Goal: Information Seeking & Learning: Check status

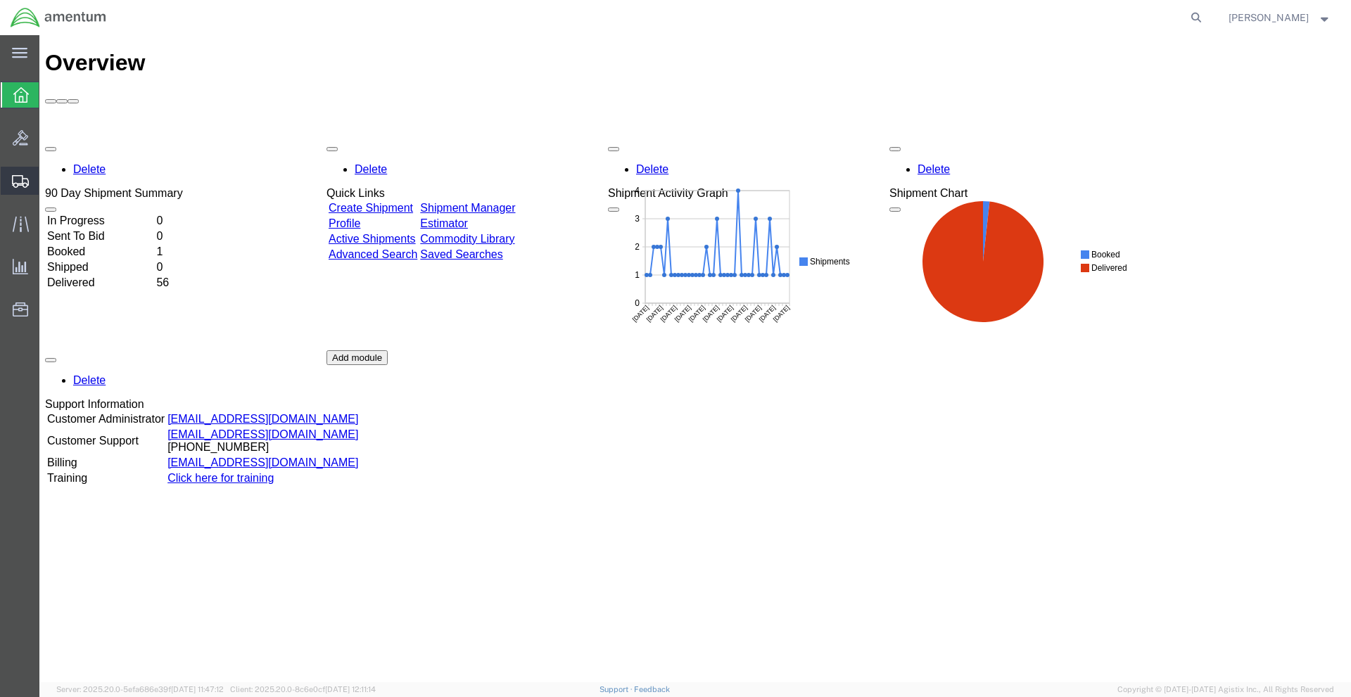
click at [17, 186] on icon at bounding box center [20, 181] width 17 height 13
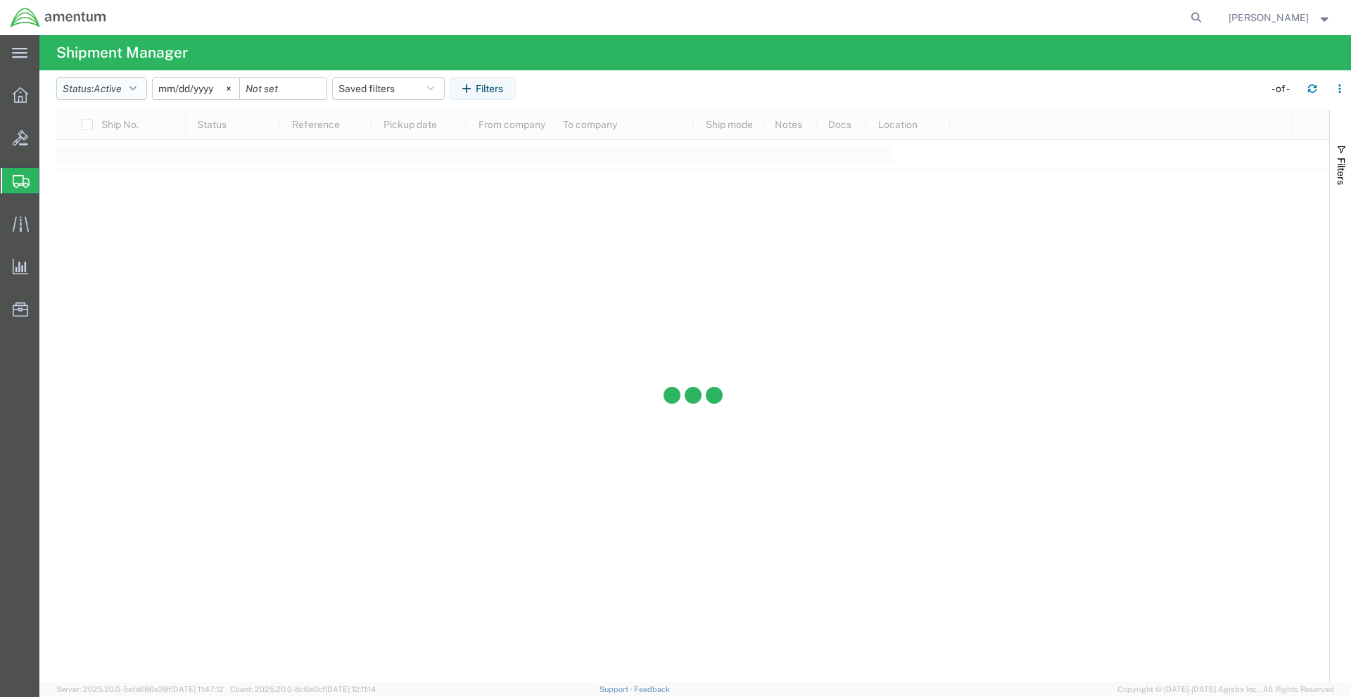
click at [137, 92] on icon "button" at bounding box center [132, 89] width 7 height 10
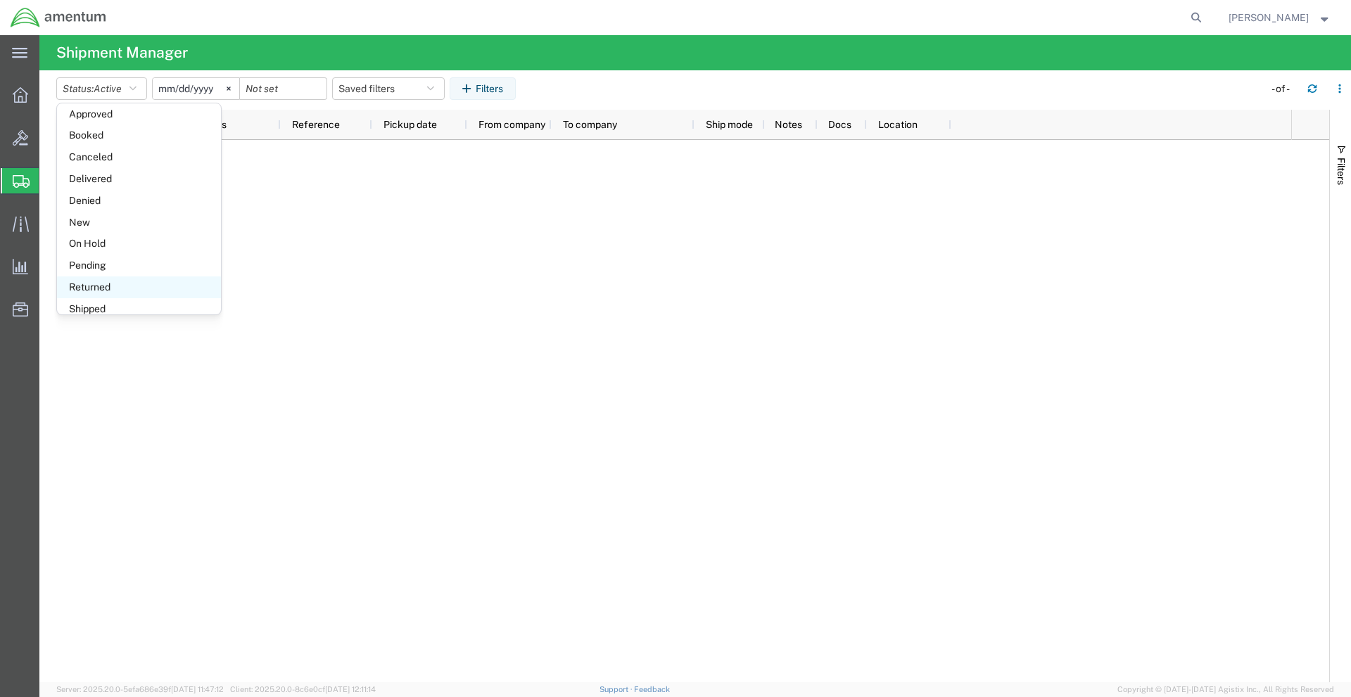
scroll to position [82, 0]
click at [141, 339] on div at bounding box center [692, 411] width 1273 height 543
click at [203, 91] on input "[DATE]" at bounding box center [196, 88] width 87 height 21
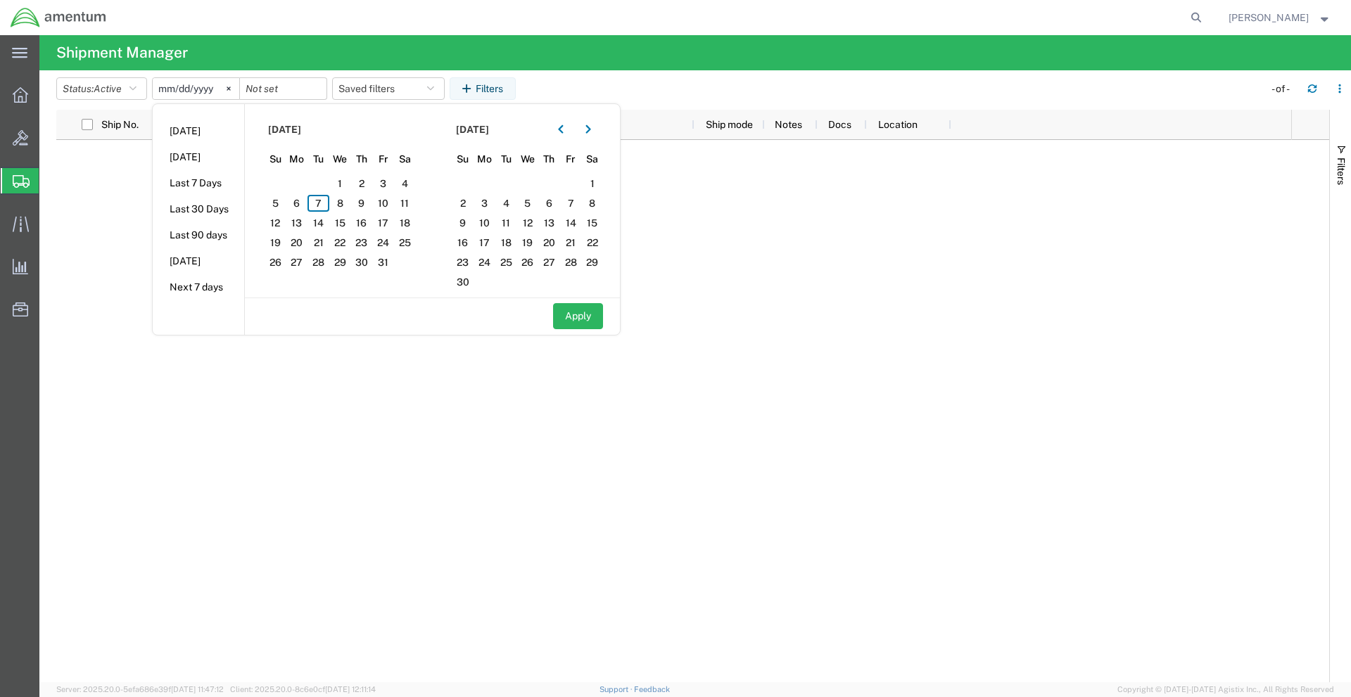
click at [577, 127] on div at bounding box center [575, 129] width 50 height 23
click at [571, 128] on button "button" at bounding box center [561, 129] width 23 height 23
click at [301, 177] on span "1" at bounding box center [297, 183] width 22 height 17
click at [300, 182] on span "1" at bounding box center [297, 183] width 22 height 17
click at [576, 312] on button "Apply" at bounding box center [578, 316] width 50 height 26
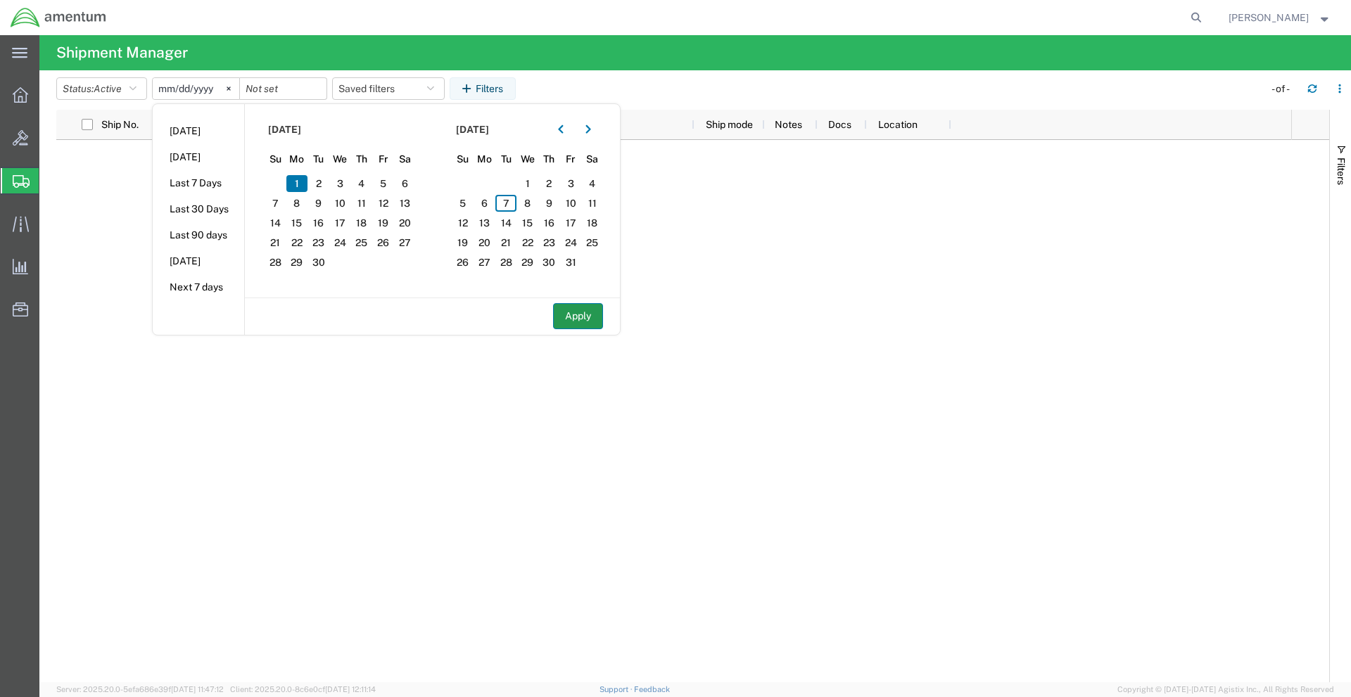
type input "[DATE]"
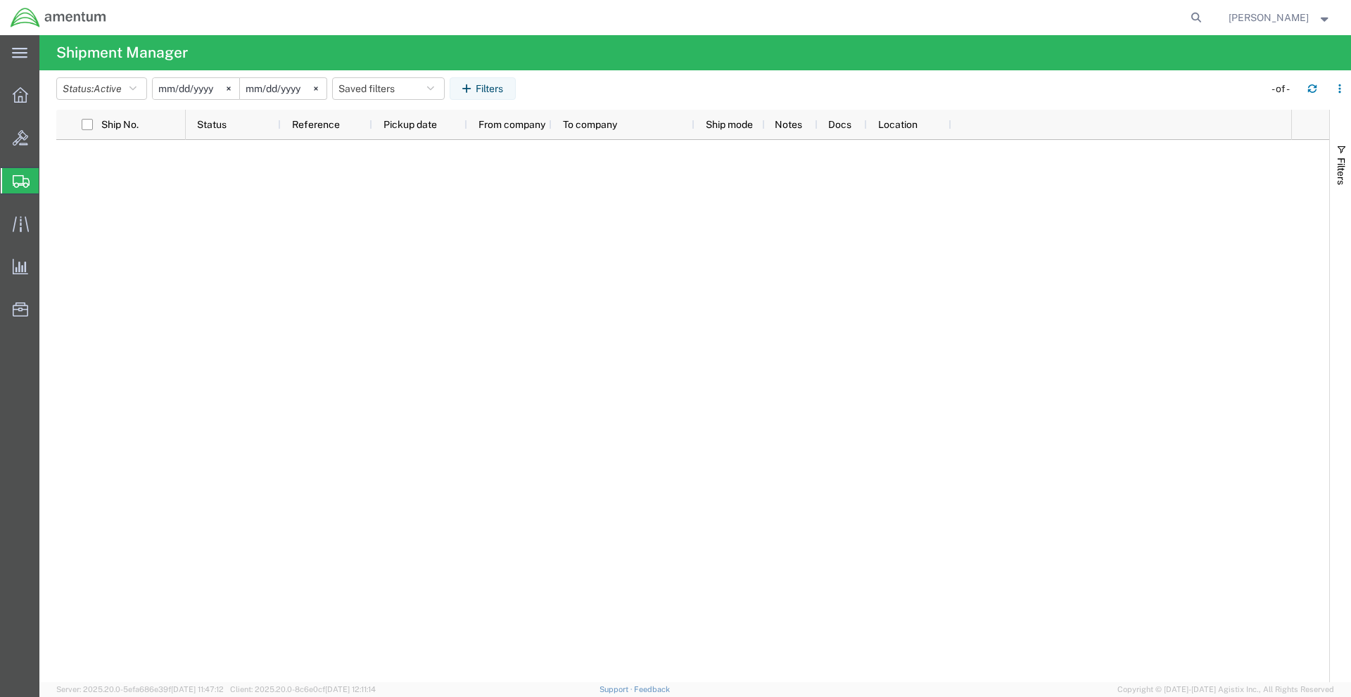
click at [300, 89] on input "[DATE]" at bounding box center [283, 88] width 87 height 21
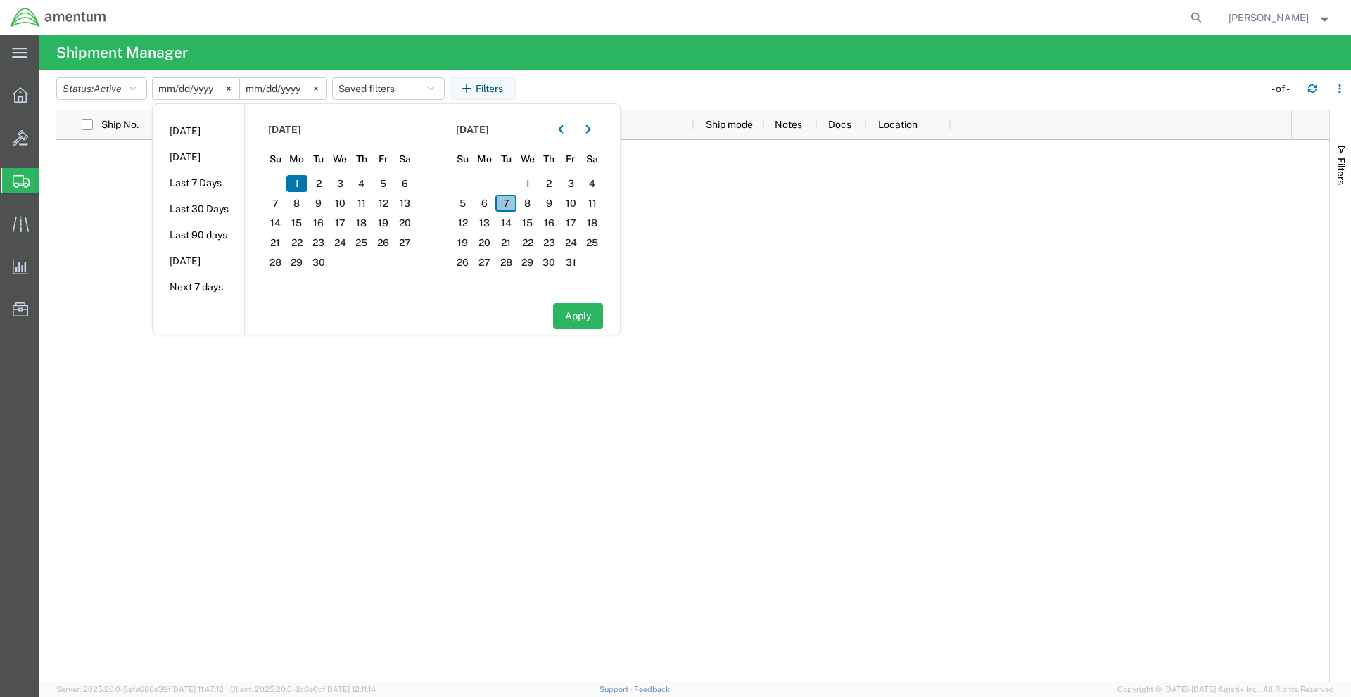
click at [517, 206] on span "7" at bounding box center [506, 203] width 22 height 17
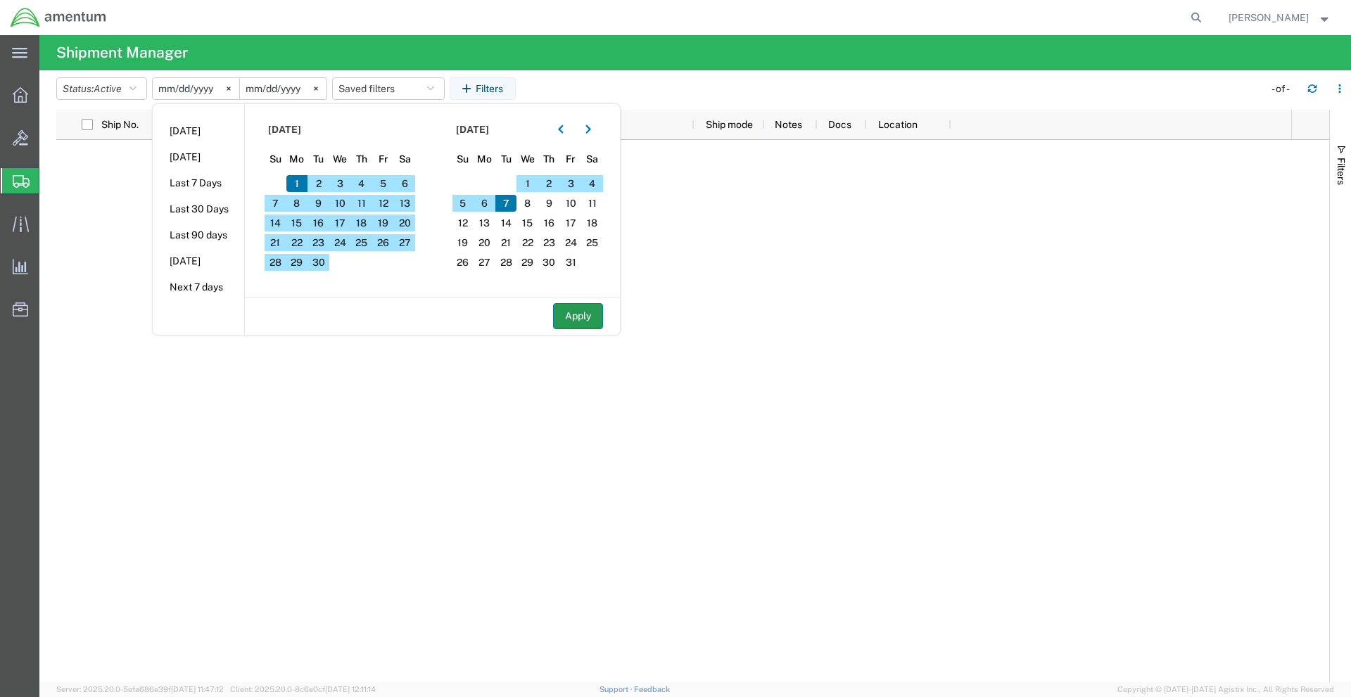
click at [589, 322] on button "Apply" at bounding box center [578, 316] width 50 height 26
type input "[DATE]"
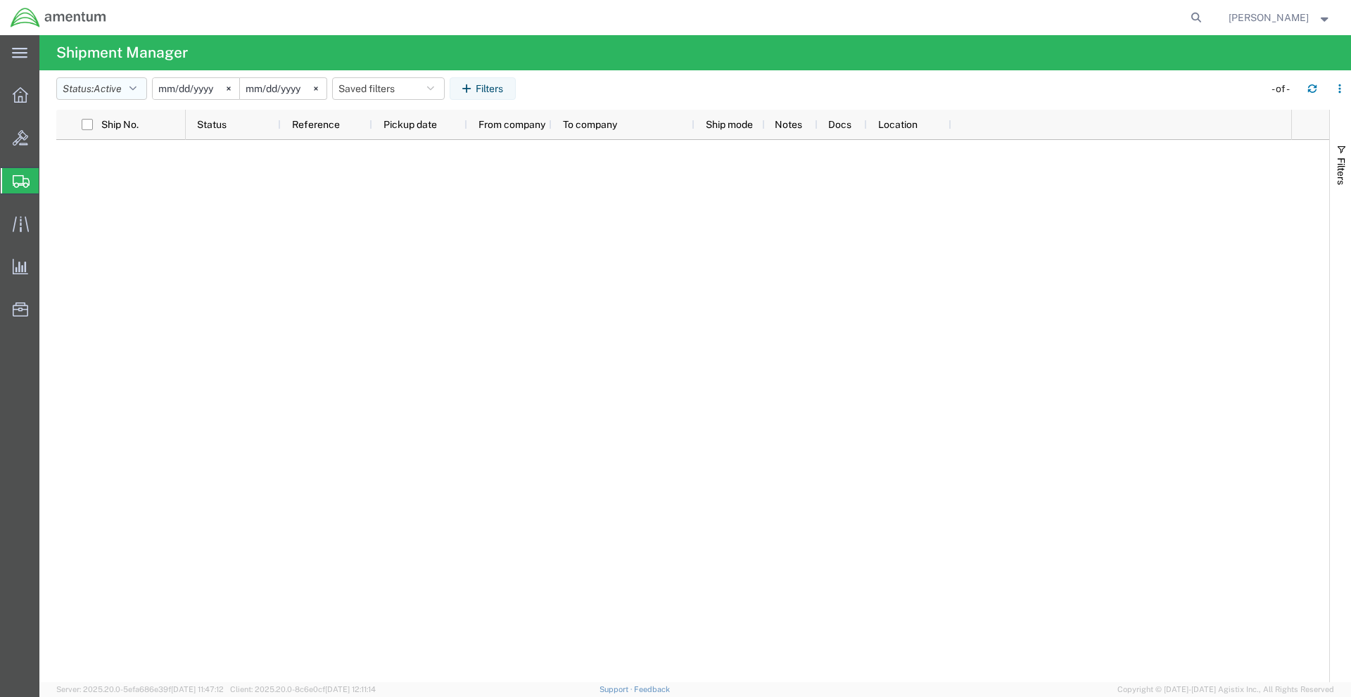
click at [132, 84] on button "Status: Active" at bounding box center [101, 88] width 91 height 23
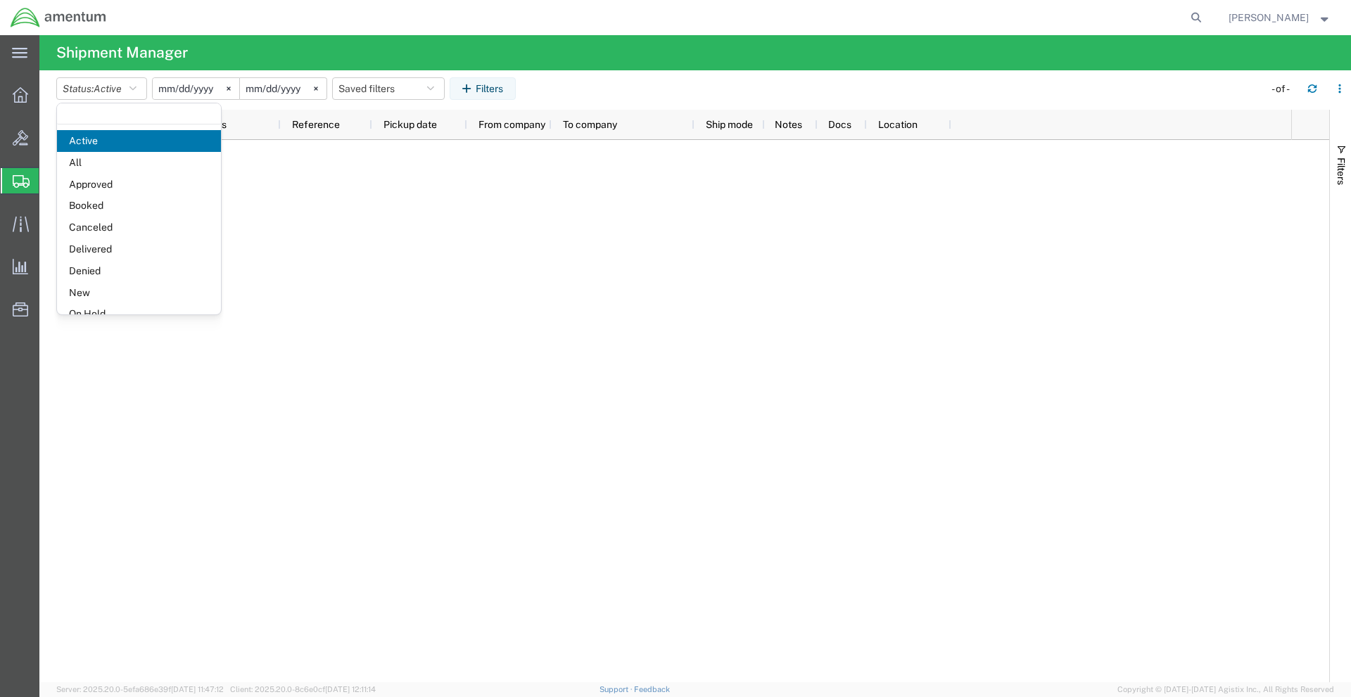
click at [93, 242] on span "Delivered" at bounding box center [139, 250] width 164 height 22
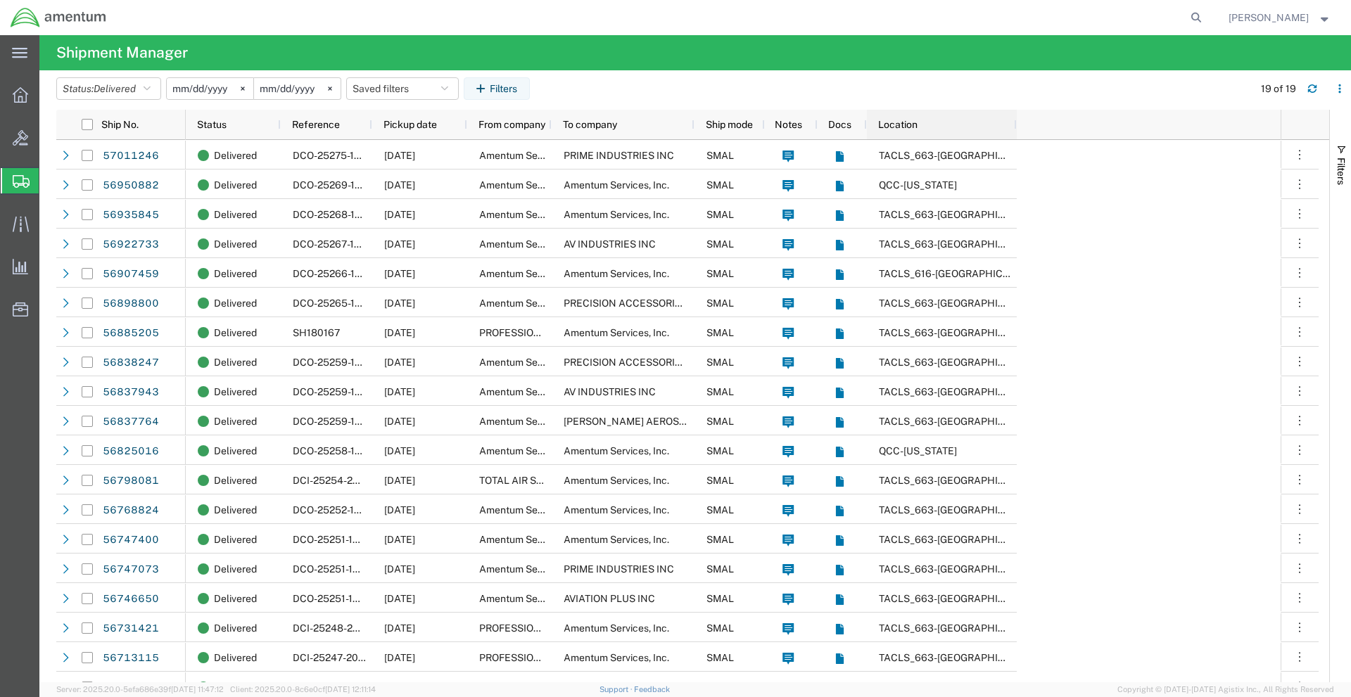
drag, startPoint x: 949, startPoint y: 122, endPoint x: 1015, endPoint y: 141, distance: 68.4
click at [1015, 141] on div "Ship No. Status Reference Pickup date From company To company Ship mode Notes D…" at bounding box center [692, 396] width 1273 height 573
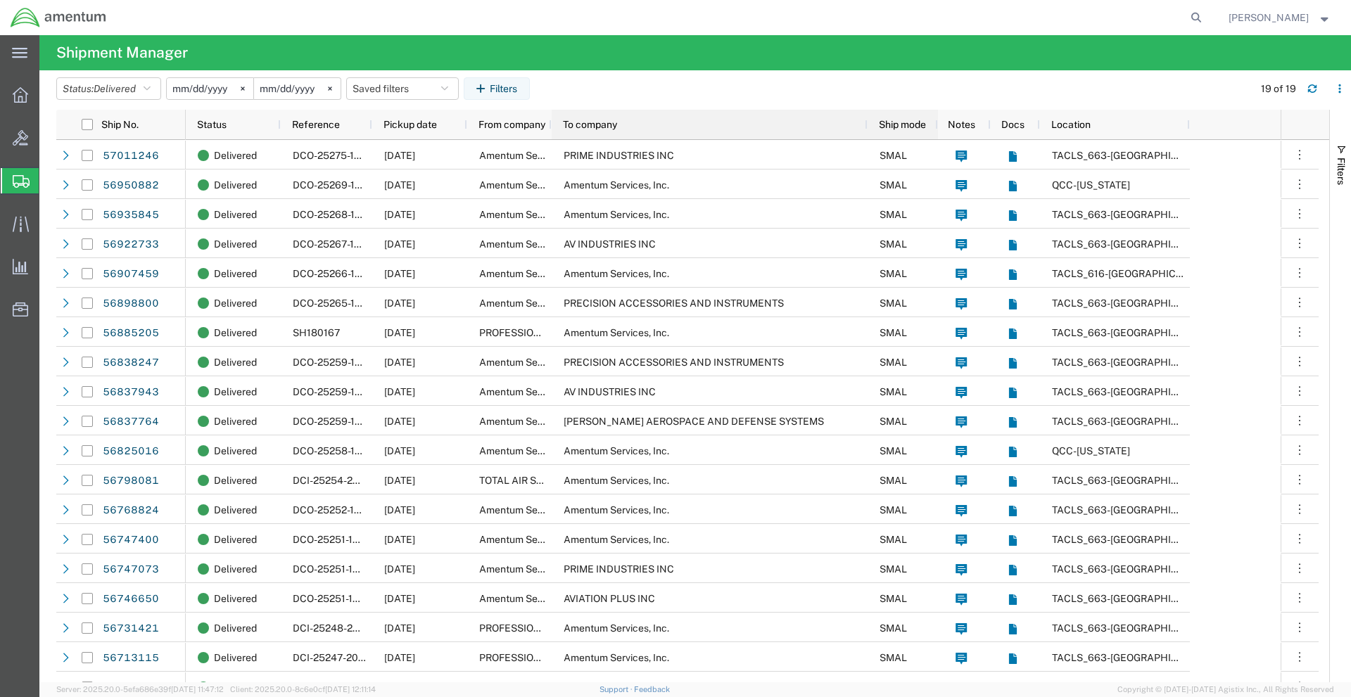
drag, startPoint x: 692, startPoint y: 125, endPoint x: 869, endPoint y: 137, distance: 177.8
click at [869, 137] on div at bounding box center [867, 125] width 6 height 30
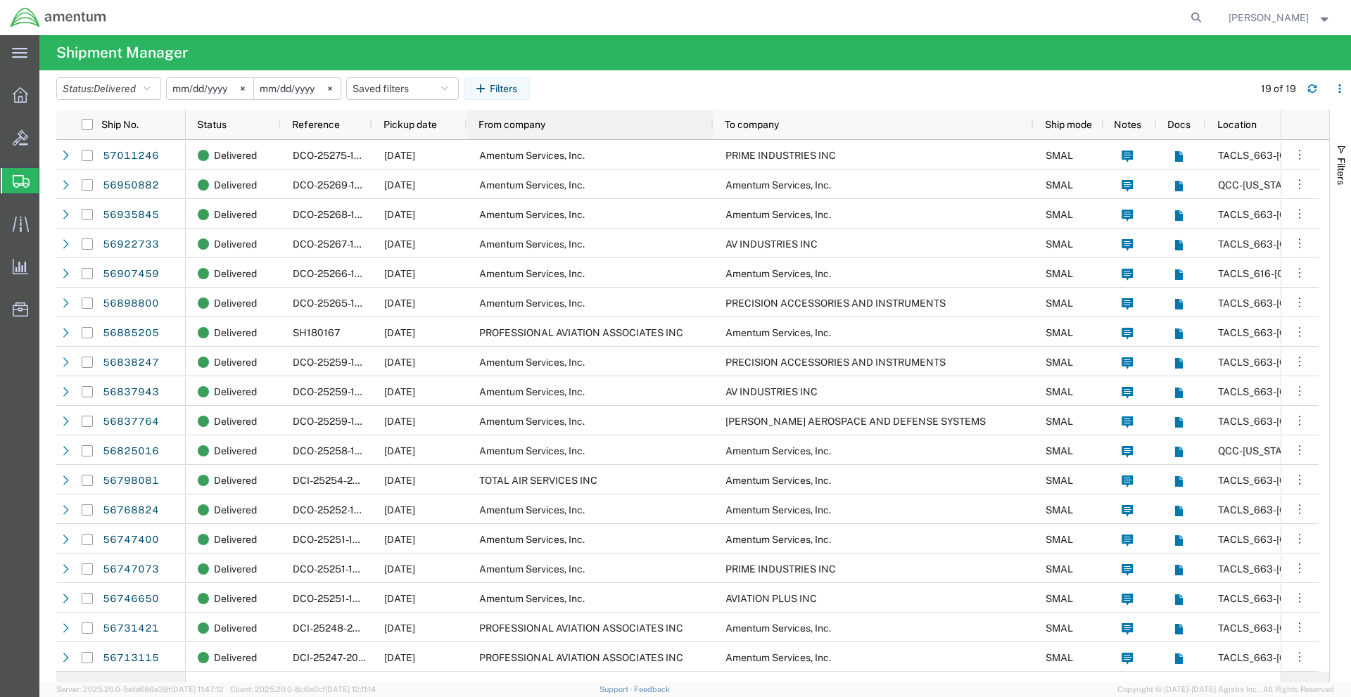
drag, startPoint x: 550, startPoint y: 120, endPoint x: 707, endPoint y: 142, distance: 157.9
click at [712, 141] on div "Ship No. Status Reference Pickup date From company To company Ship mode Notes D…" at bounding box center [692, 396] width 1273 height 573
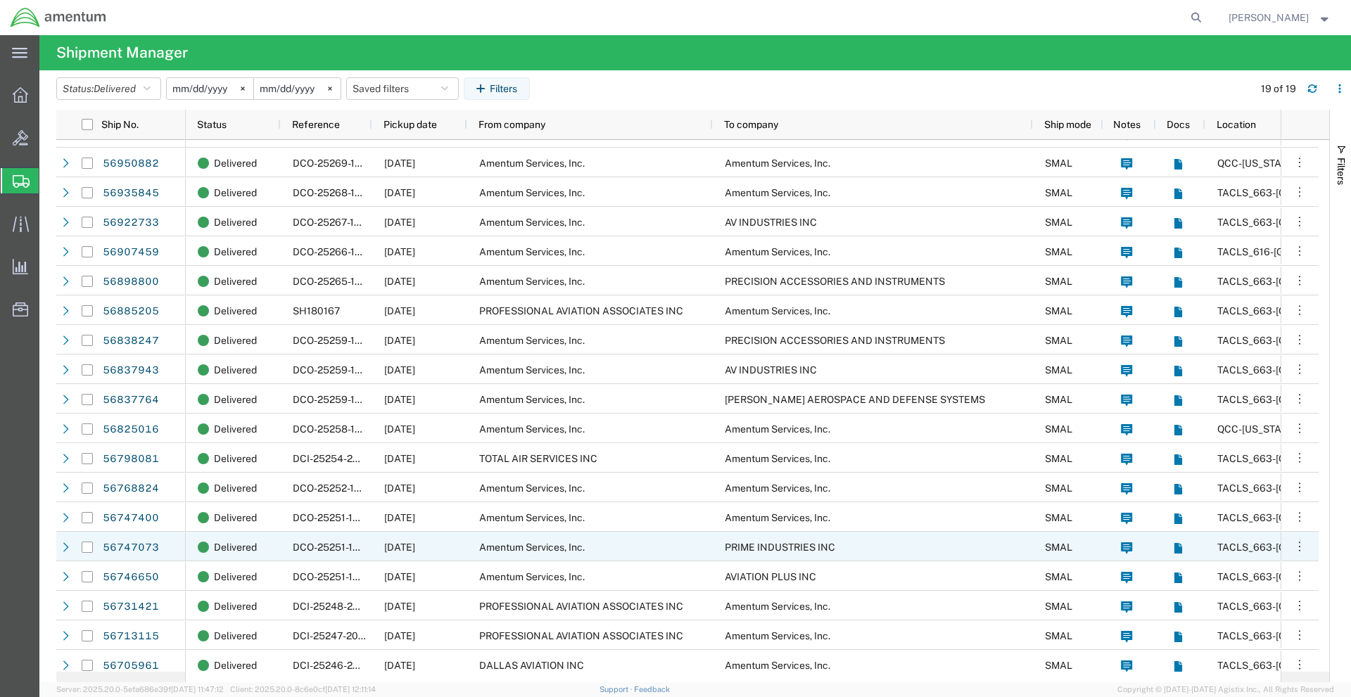
scroll to position [30, 0]
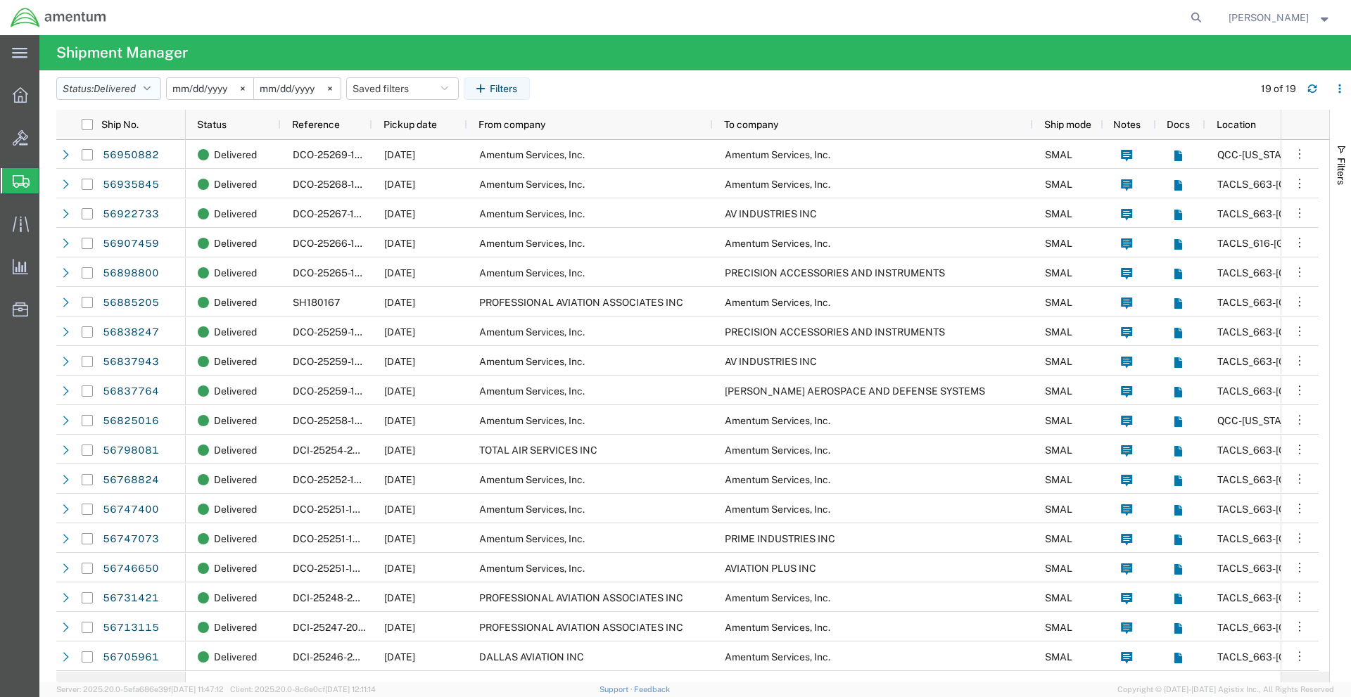
click at [129, 91] on span "Delivered" at bounding box center [115, 88] width 42 height 11
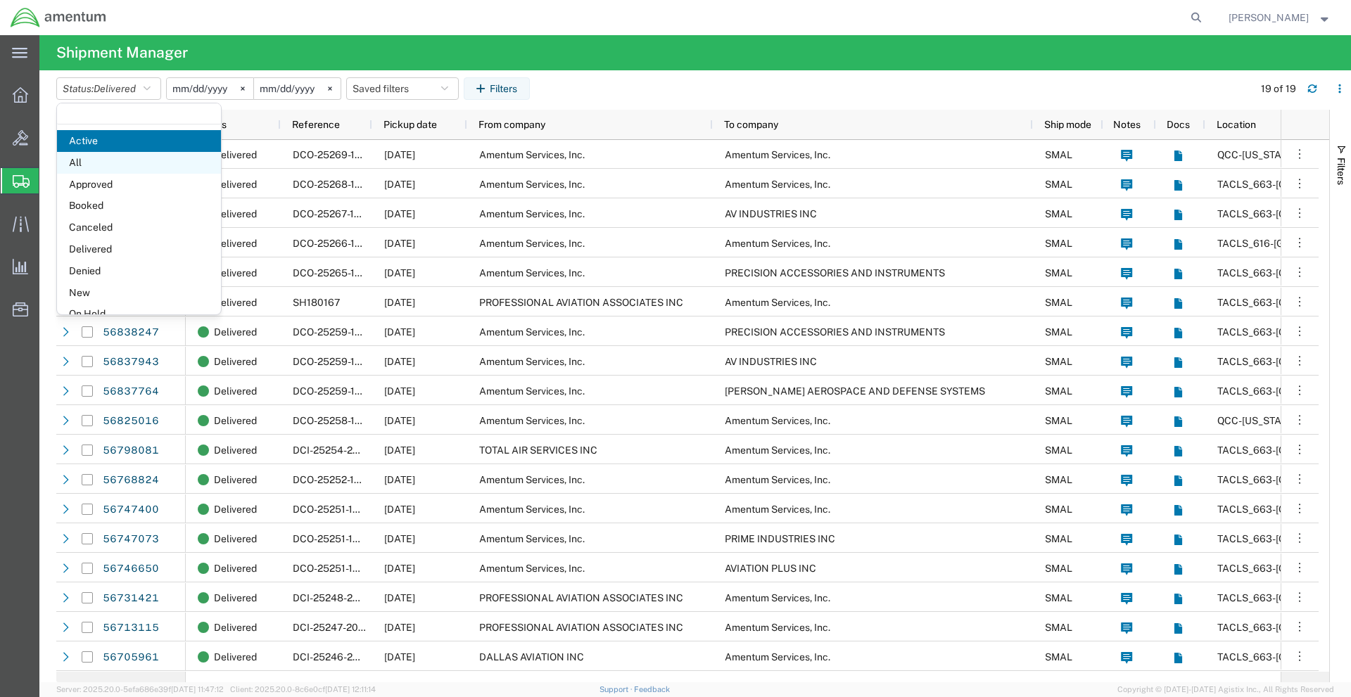
click at [118, 168] on span "All" at bounding box center [139, 163] width 164 height 22
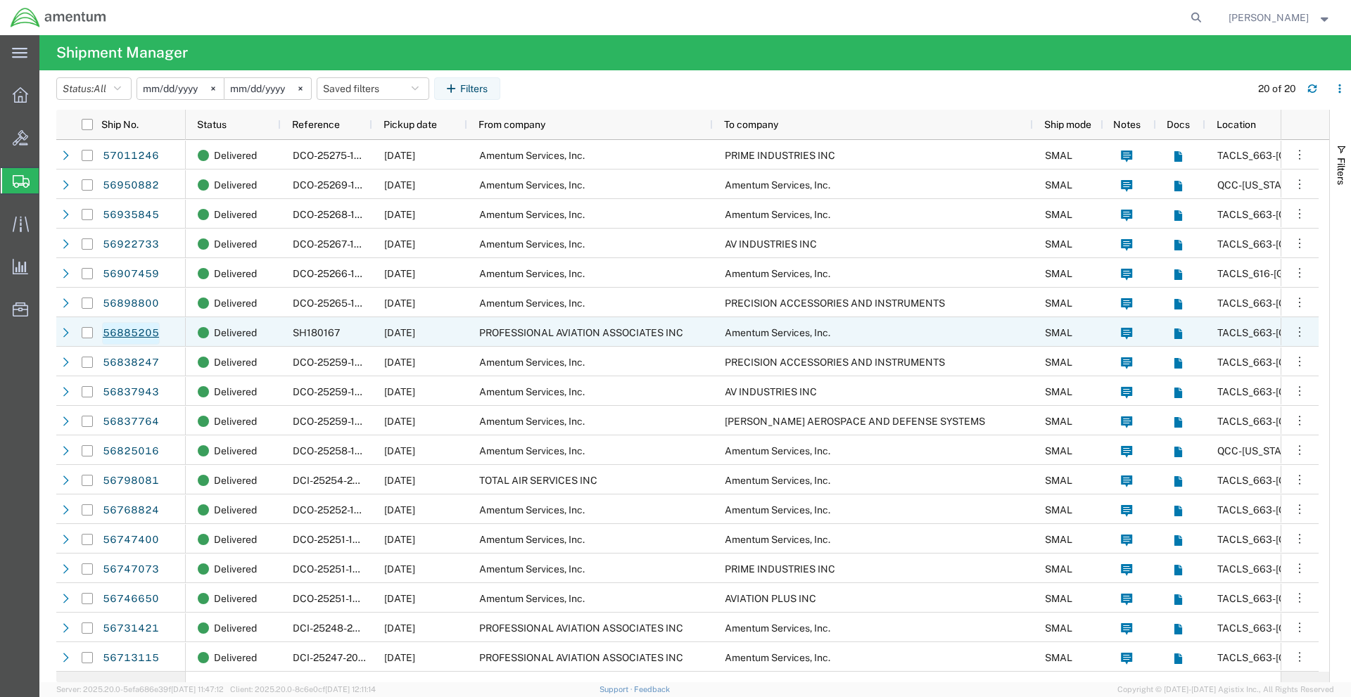
click at [125, 331] on link "56885205" at bounding box center [131, 333] width 58 height 23
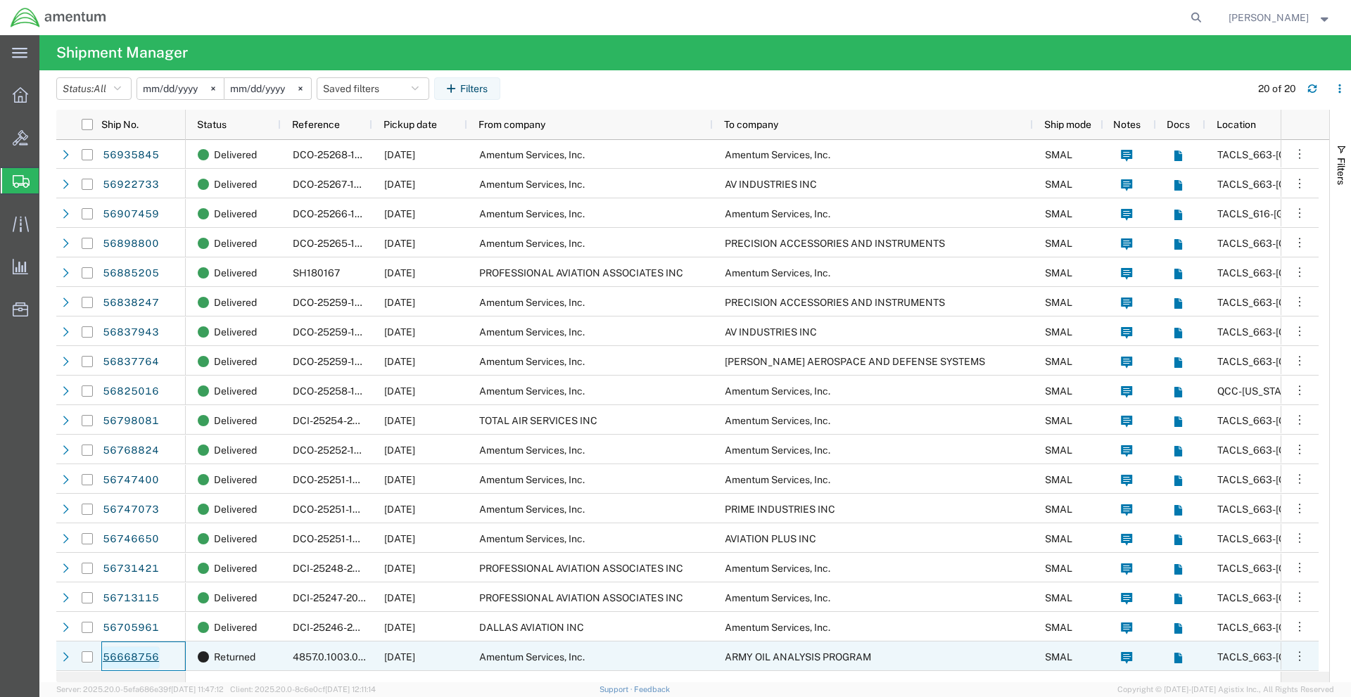
click at [130, 657] on link "56668756" at bounding box center [131, 658] width 58 height 23
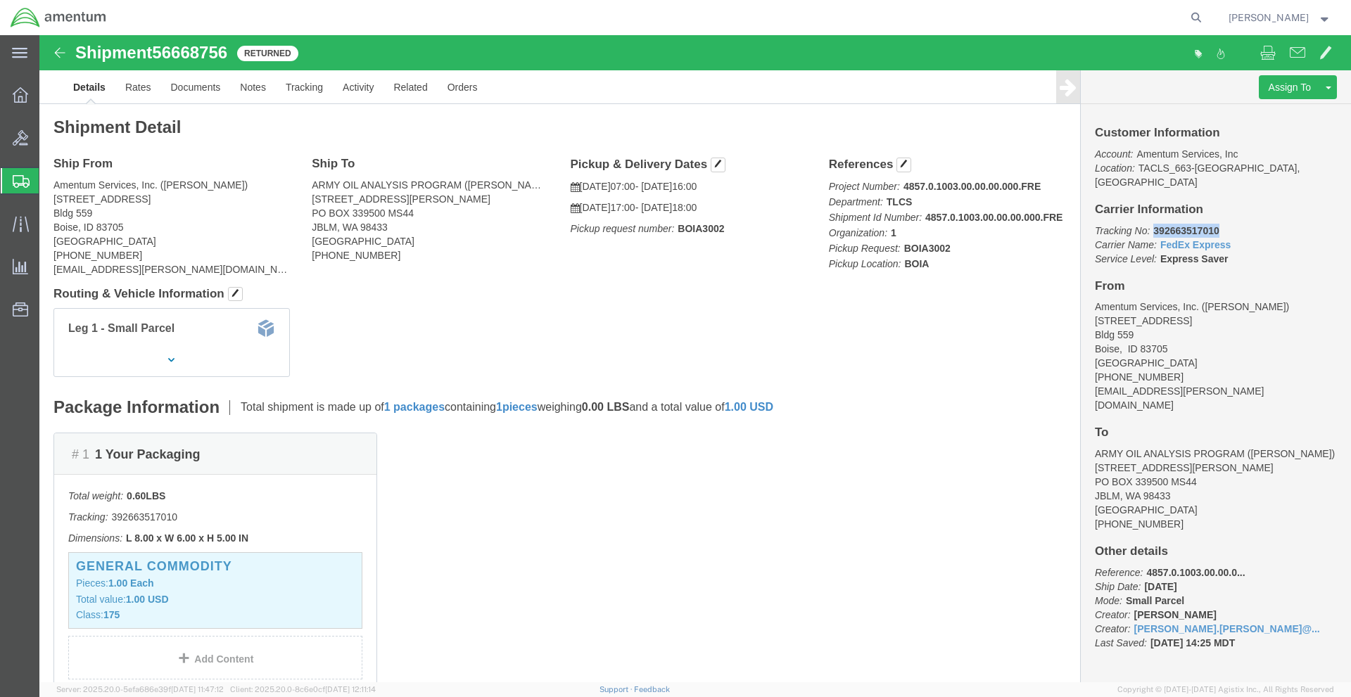
drag, startPoint x: 1108, startPoint y: 177, endPoint x: 1170, endPoint y: 181, distance: 62.7
click b "392663517010"
copy b "392663517010"
click at [7, 176] on div at bounding box center [20, 180] width 39 height 25
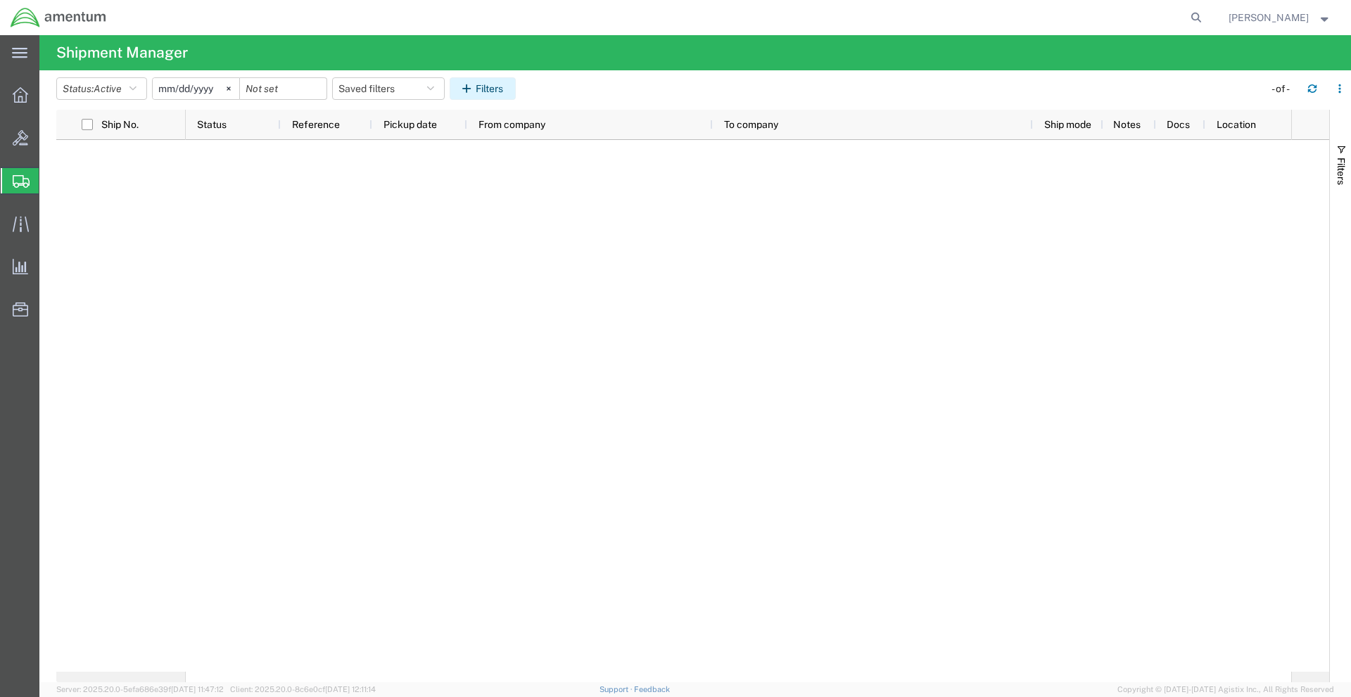
click at [505, 83] on button "Filters" at bounding box center [483, 88] width 66 height 23
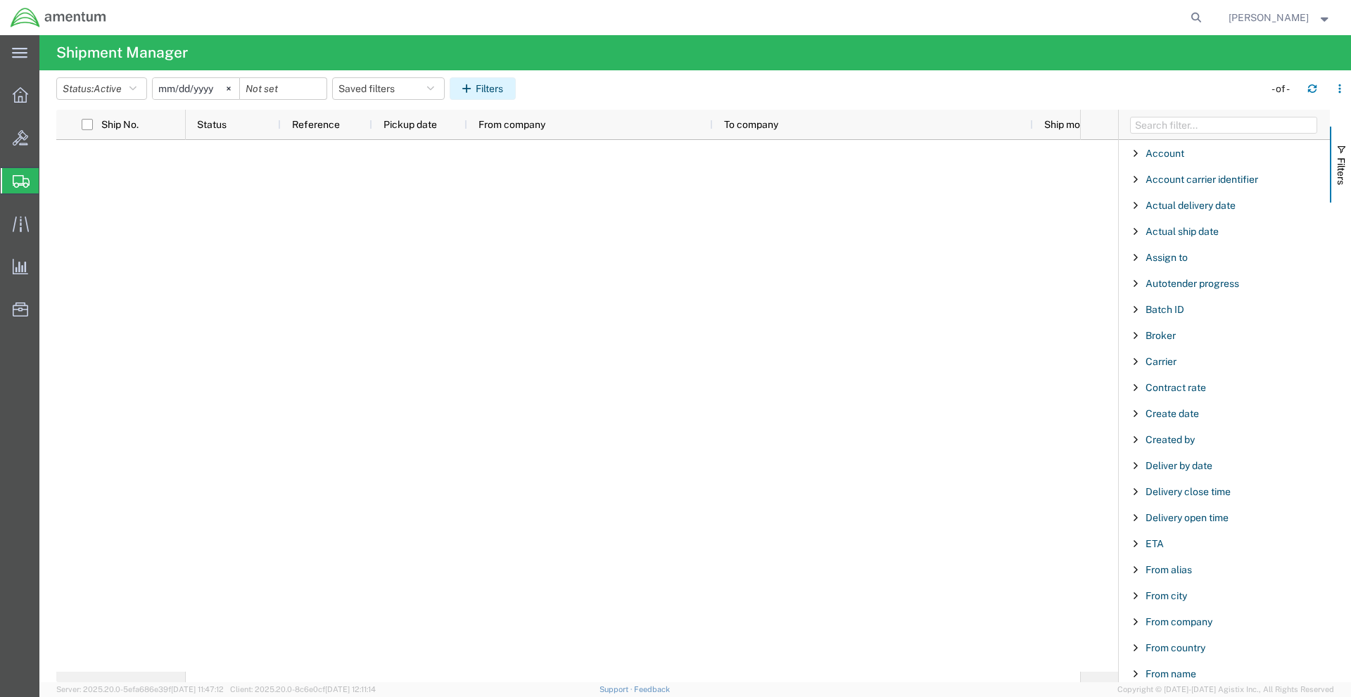
click at [476, 96] on button "Filters" at bounding box center [483, 88] width 66 height 23
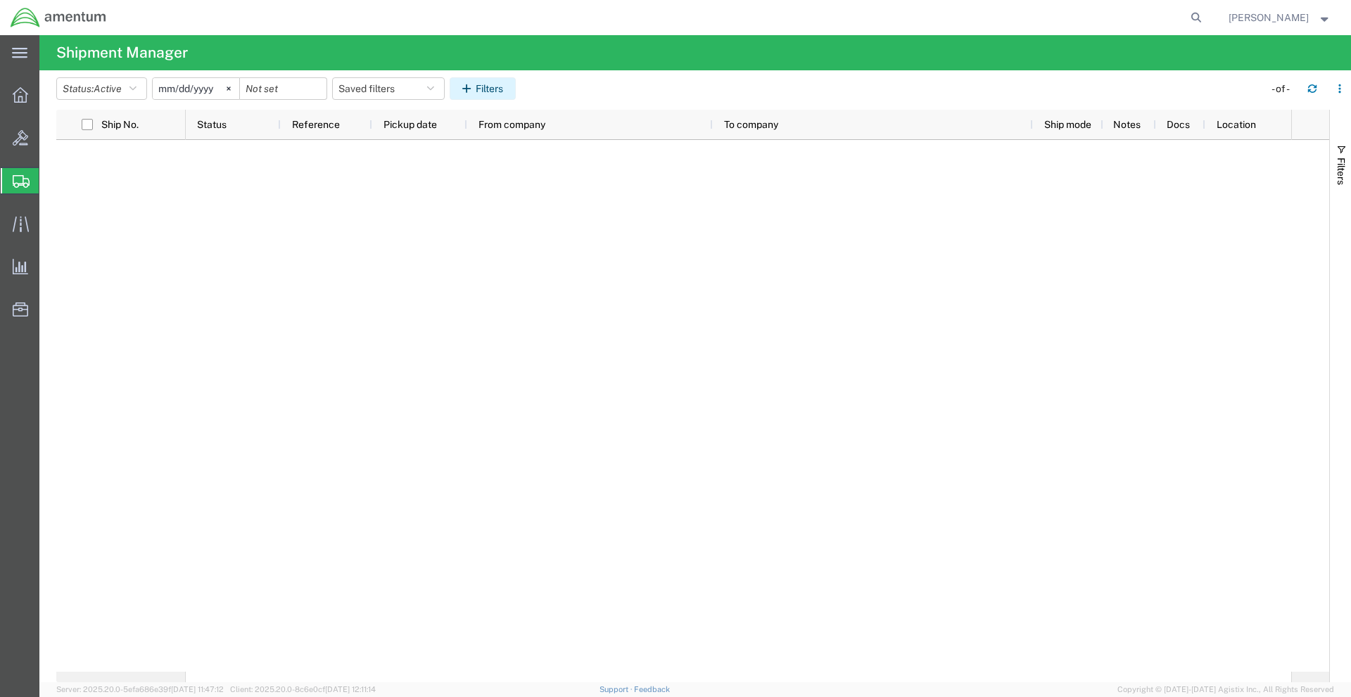
click at [476, 96] on button "Filters" at bounding box center [483, 88] width 66 height 23
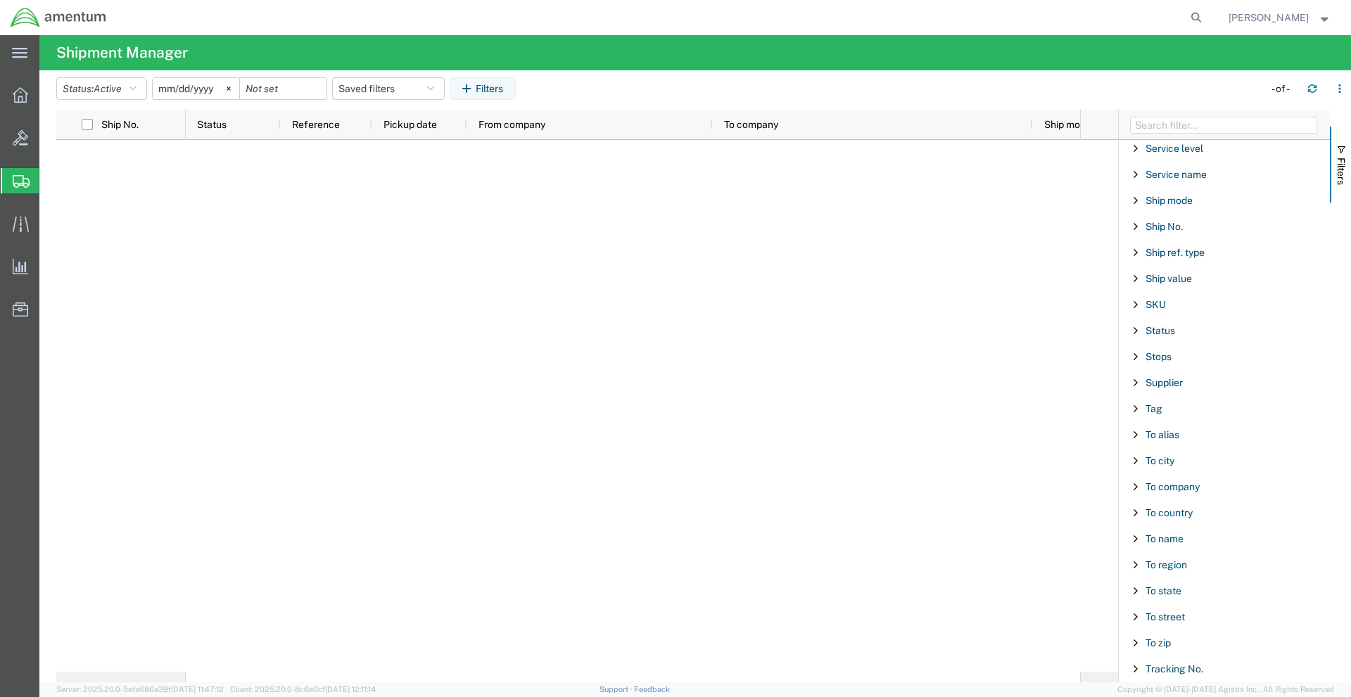
scroll to position [1126, 0]
click at [1137, 540] on span "Filter List 66 Filters" at bounding box center [1135, 537] width 11 height 11
type input "K"
click at [1139, 534] on span "Filter List 66 Filters" at bounding box center [1135, 537] width 11 height 11
click at [1132, 590] on span "Filter List 66 Filters" at bounding box center [1135, 589] width 11 height 11
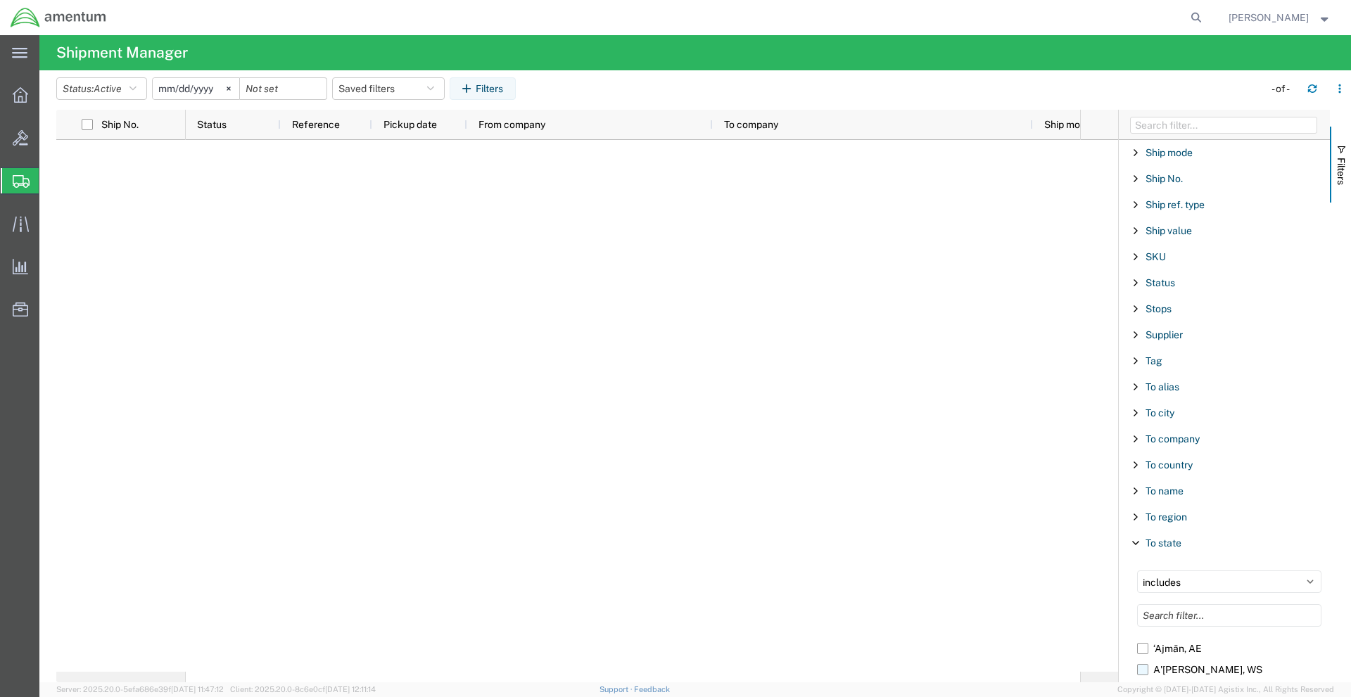
scroll to position [1196, 0]
click at [1183, 588] on input "Filter List 66 Filters" at bounding box center [1229, 592] width 184 height 23
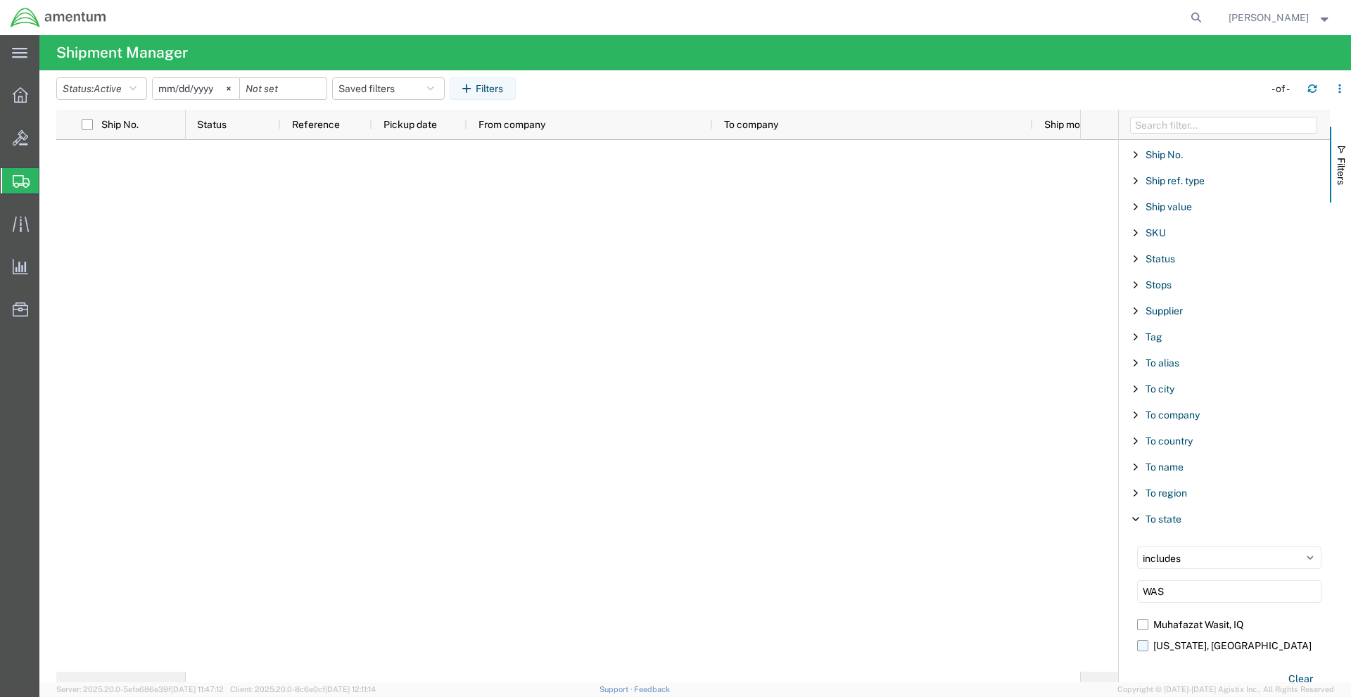
type input "WAS"
click at [1146, 652] on label "[US_STATE], [GEOGRAPHIC_DATA]" at bounding box center [1229, 646] width 184 height 21
click at [0, 0] on input "[US_STATE], [GEOGRAPHIC_DATA]" at bounding box center [0, 0] width 0 height 0
click at [231, 88] on icon at bounding box center [229, 89] width 4 height 4
click at [1143, 651] on label "[US_STATE], [GEOGRAPHIC_DATA]" at bounding box center [1229, 646] width 184 height 21
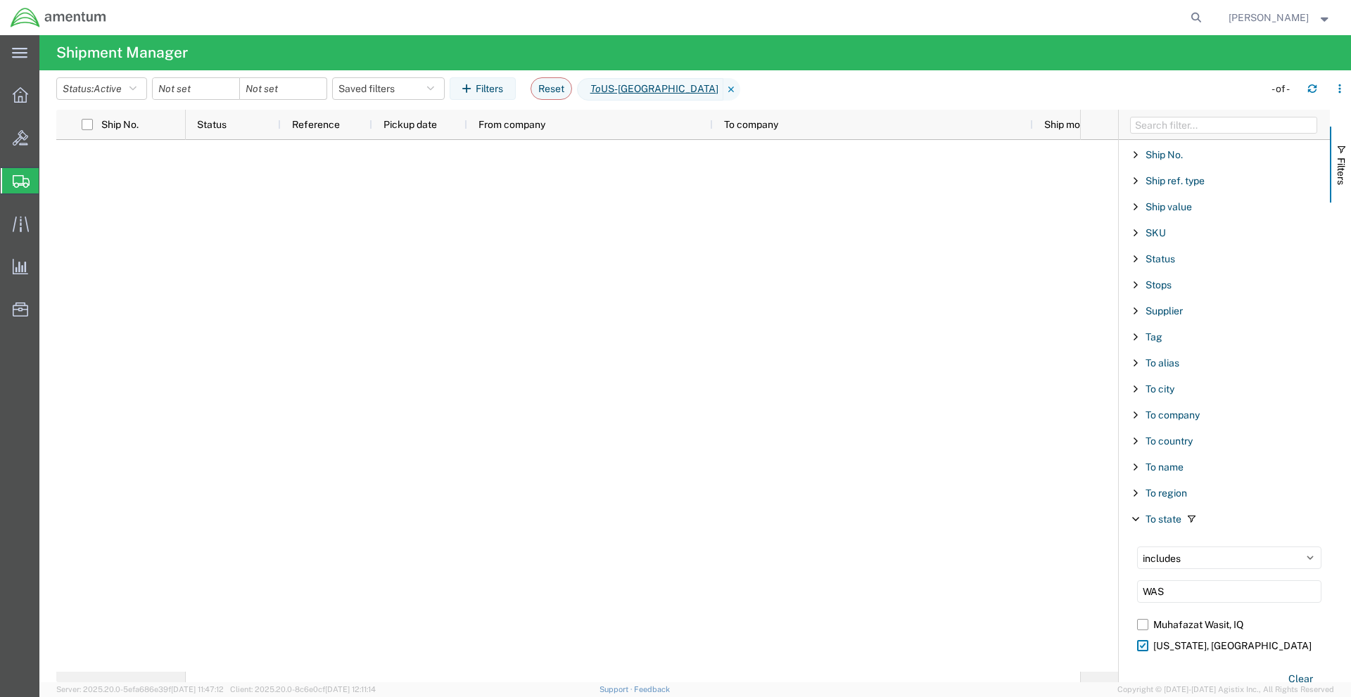
click at [0, 0] on input "[US_STATE], [GEOGRAPHIC_DATA]" at bounding box center [0, 0] width 0 height 0
click at [1141, 519] on span "Filter List 66 Filters" at bounding box center [1135, 519] width 11 height 11
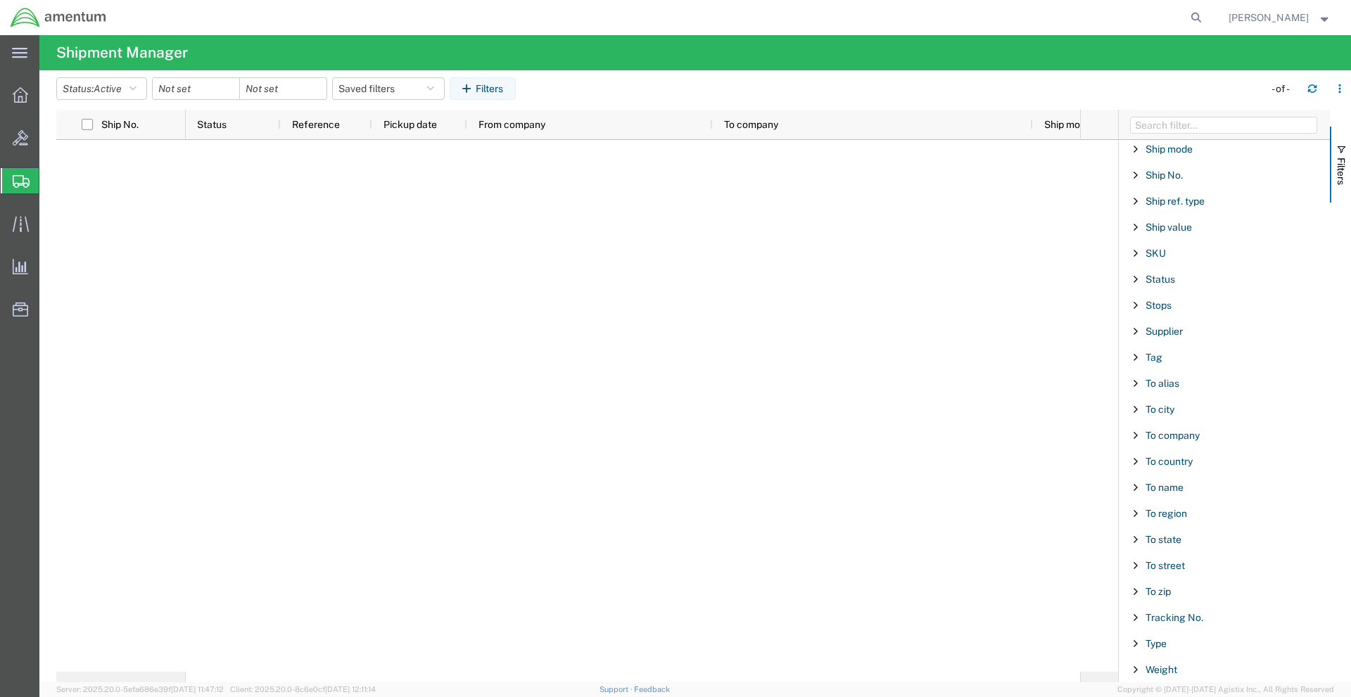
click at [1135, 489] on span "Filter List 66 Filters" at bounding box center [1135, 487] width 11 height 11
type input "A"
click at [105, 77] on button "Status: Active" at bounding box center [101, 88] width 91 height 23
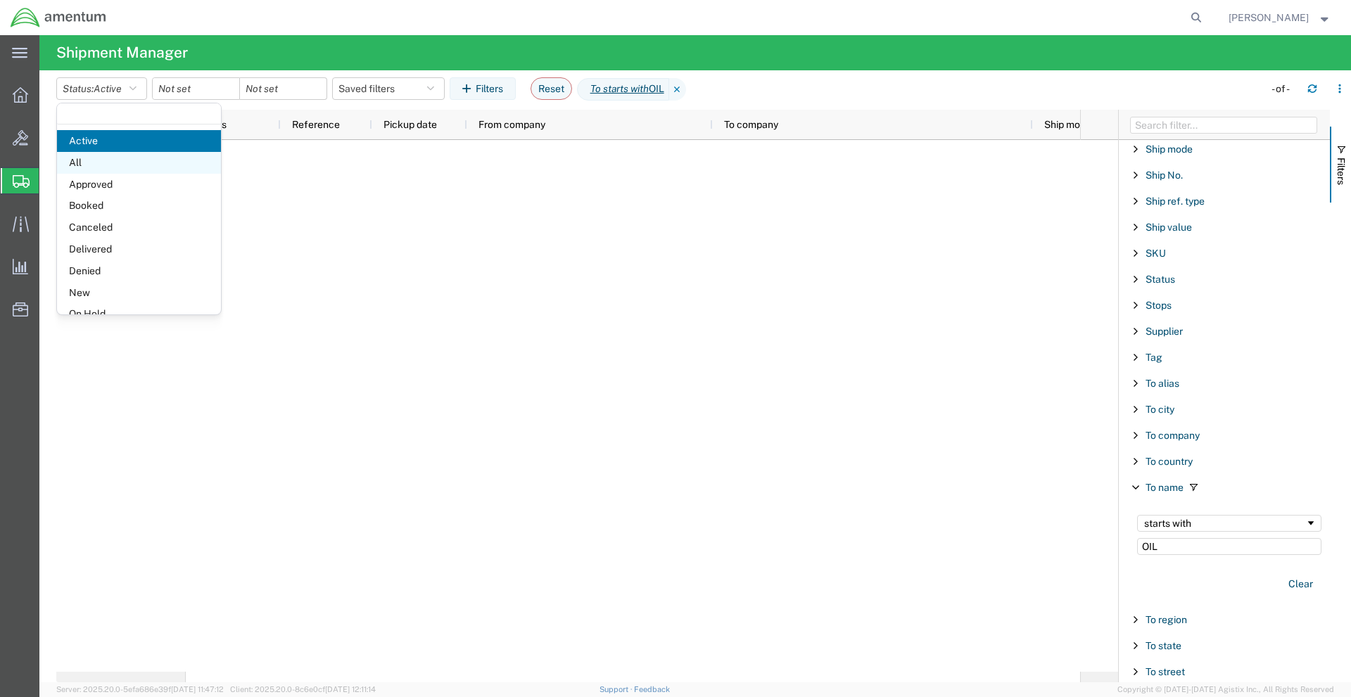
click at [93, 156] on span "All" at bounding box center [139, 163] width 164 height 22
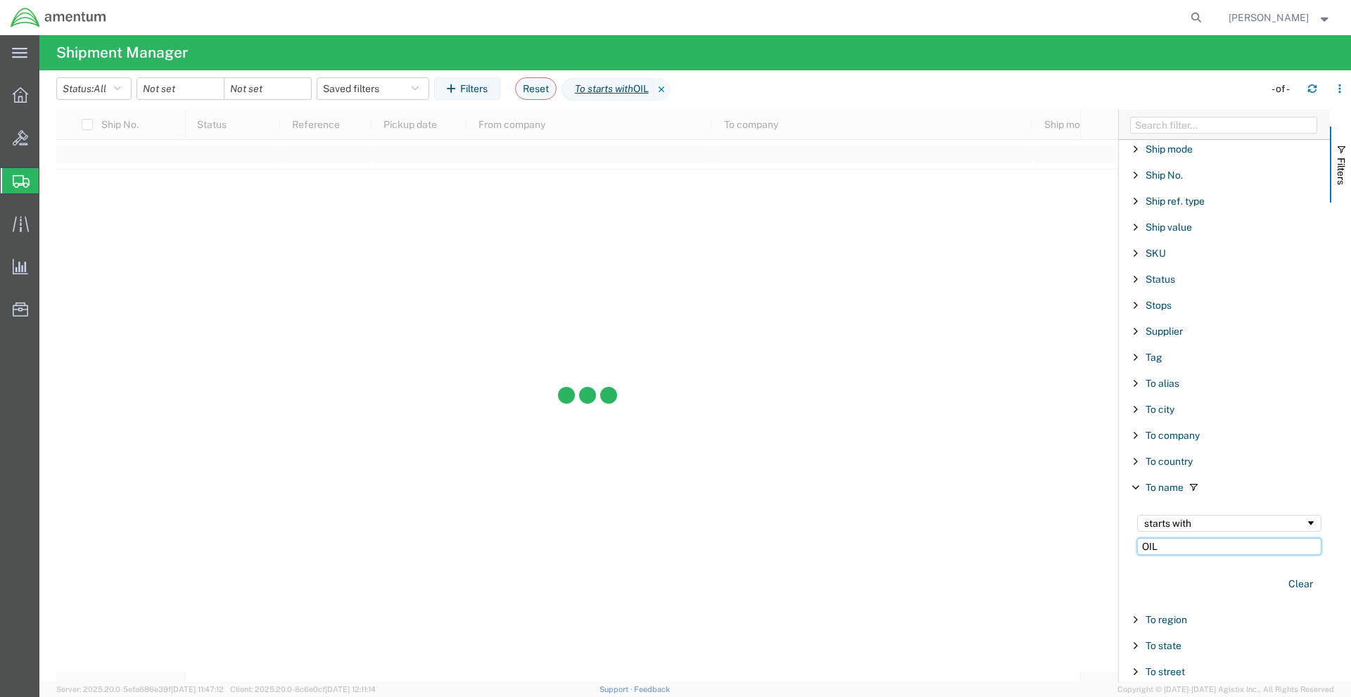
click at [1211, 552] on input "OIL" at bounding box center [1229, 546] width 184 height 17
type input "O"
type input "ARMY OIL ANALYSIS"
click at [1286, 581] on button "Clear" at bounding box center [1301, 584] width 42 height 23
click at [1137, 486] on span "Filter List 66 Filters" at bounding box center [1135, 487] width 11 height 11
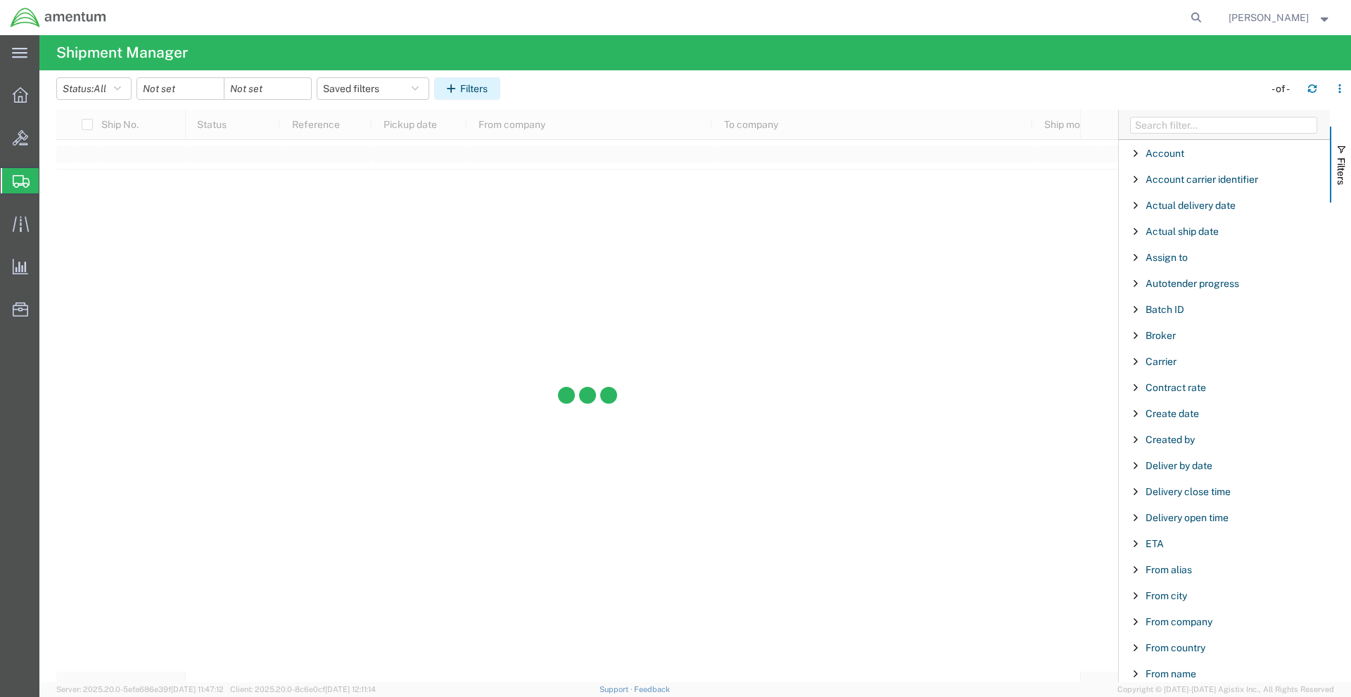
click at [472, 85] on button "Filters" at bounding box center [467, 88] width 66 height 23
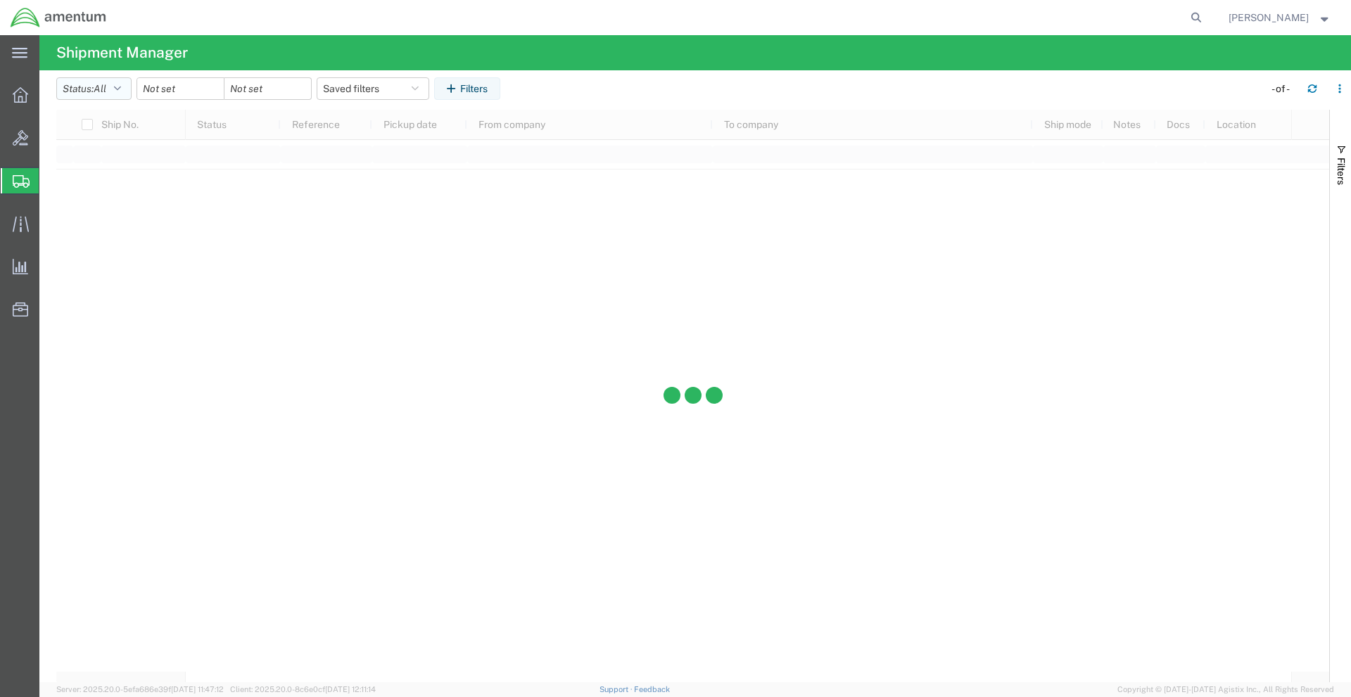
click at [78, 96] on button "Status: All" at bounding box center [93, 88] width 75 height 23
click at [100, 273] on span "Returned" at bounding box center [139, 276] width 164 height 22
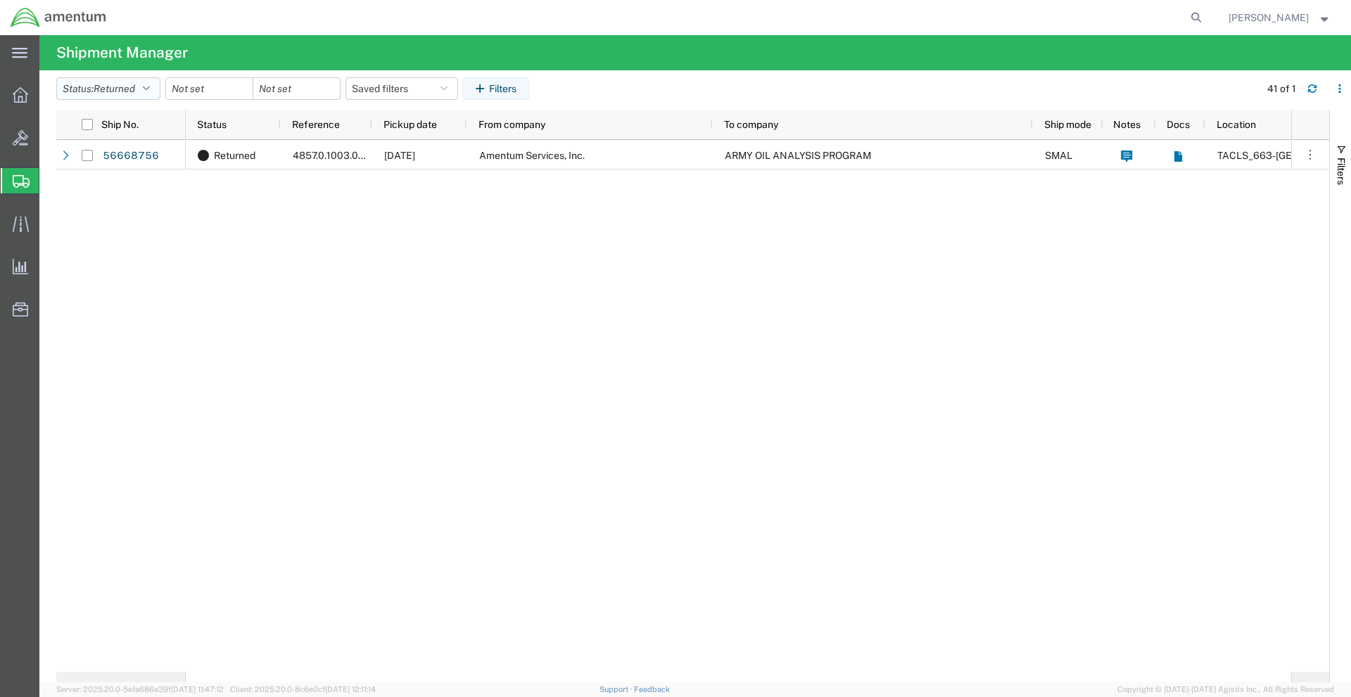
click at [134, 99] on button "Status: Returned" at bounding box center [108, 88] width 104 height 23
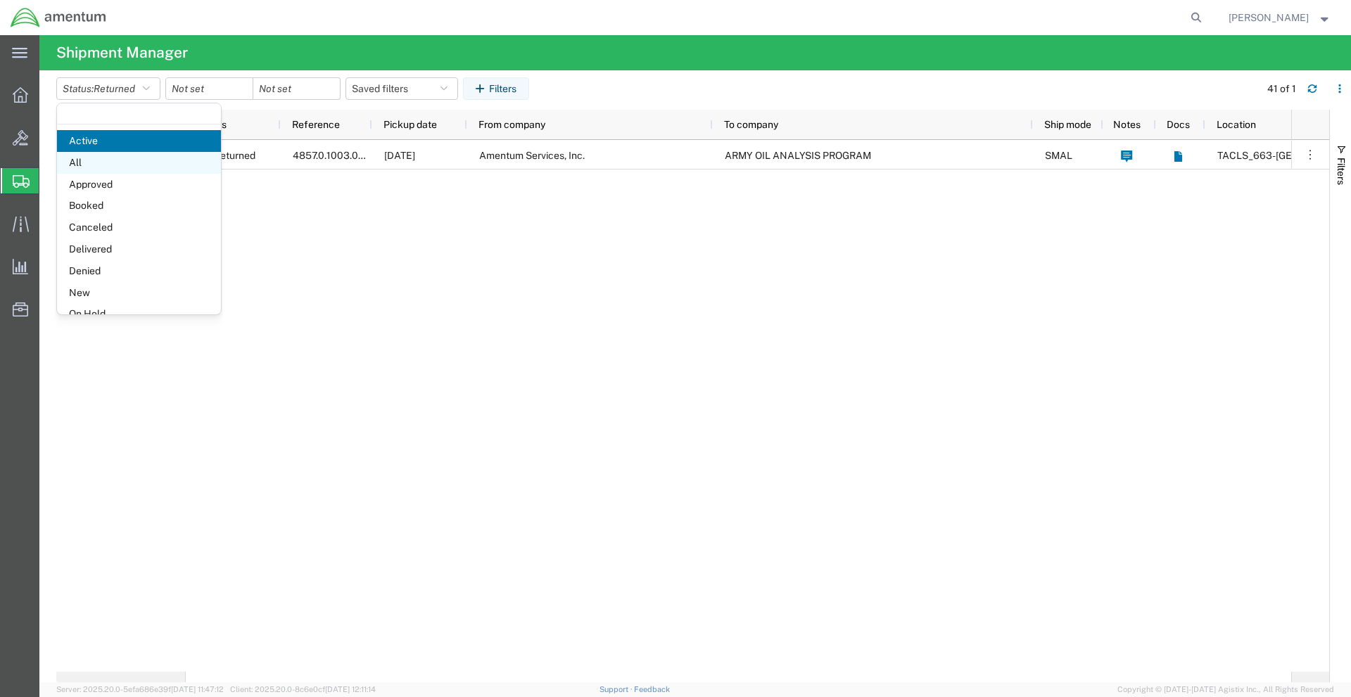
click at [117, 165] on span "All" at bounding box center [139, 163] width 164 height 22
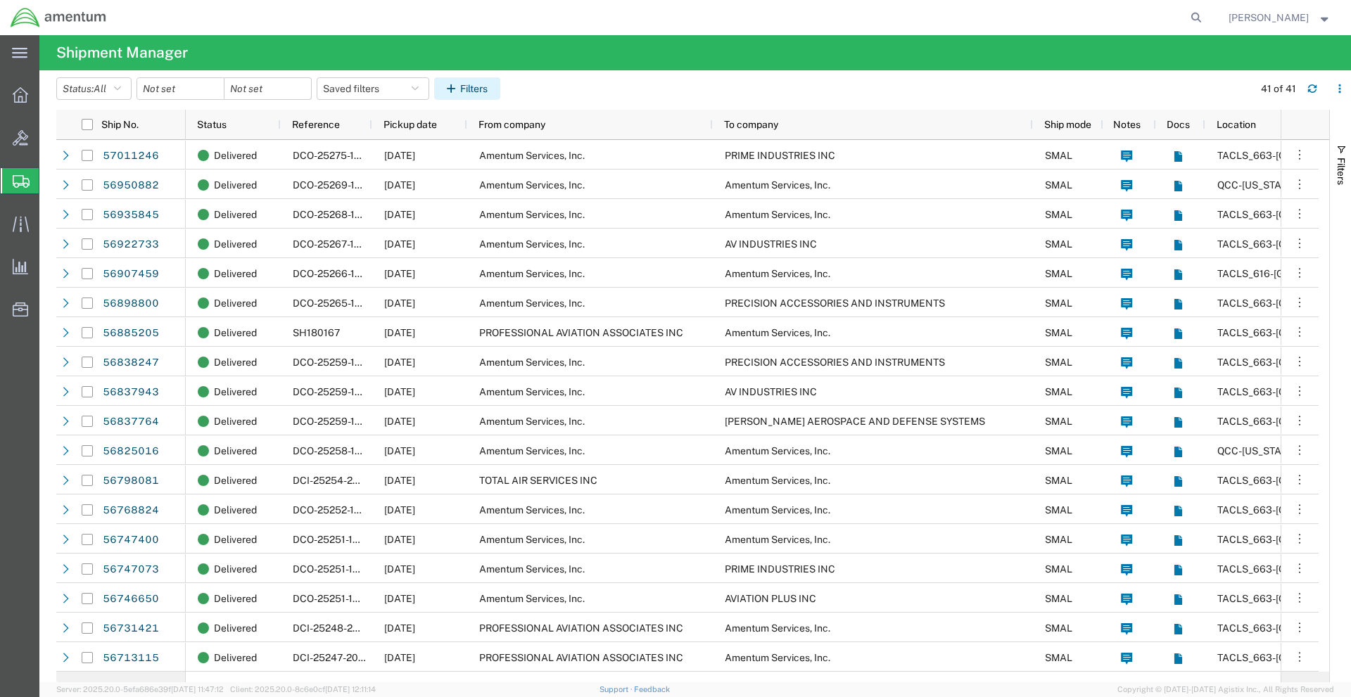
click at [485, 93] on button "Filters" at bounding box center [467, 88] width 66 height 23
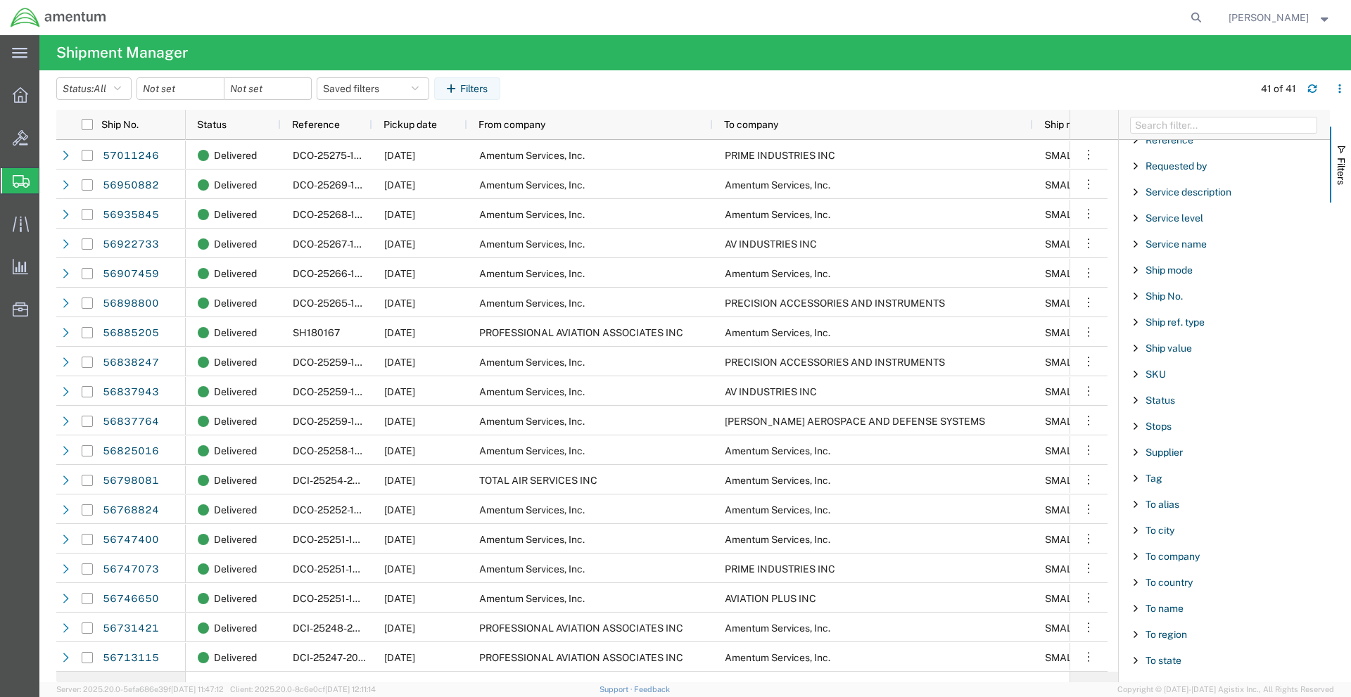
scroll to position [1056, 0]
click at [1133, 555] on span "Filter List 66 Filters" at bounding box center [1135, 555] width 11 height 11
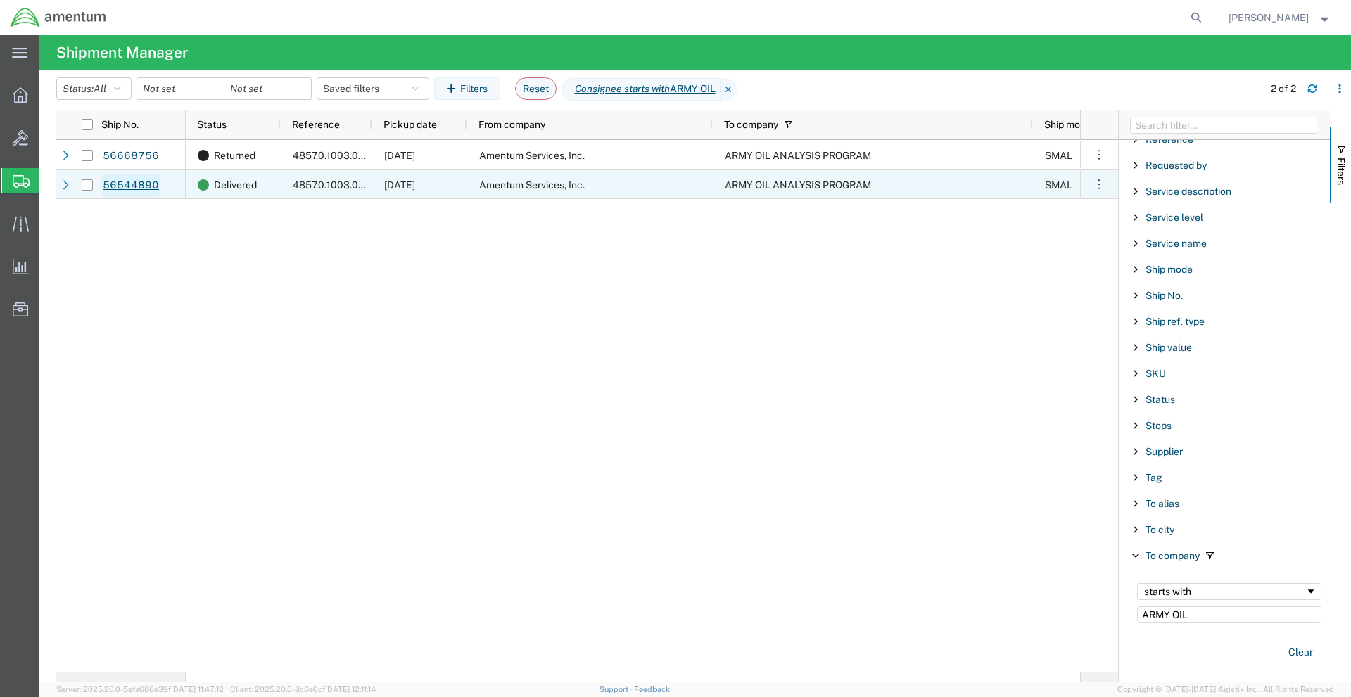
type input "ARMY OIL"
click at [128, 192] on link "56544890" at bounding box center [131, 186] width 58 height 23
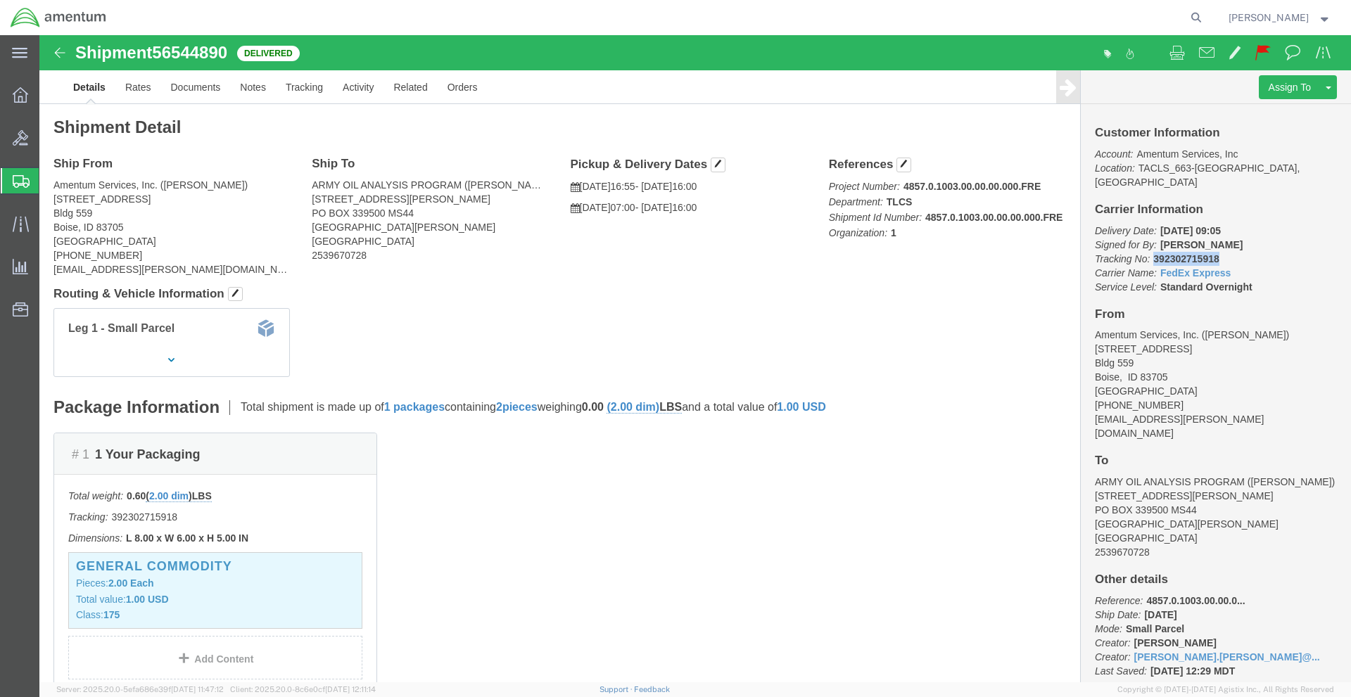
drag, startPoint x: 1106, startPoint y: 213, endPoint x: 1175, endPoint y: 207, distance: 69.2
click p "Delivery Date: [DATE] 09:05 Signed for By: [PERSON_NAME] Tracking No: 392302715…"
copy b "392302715918"
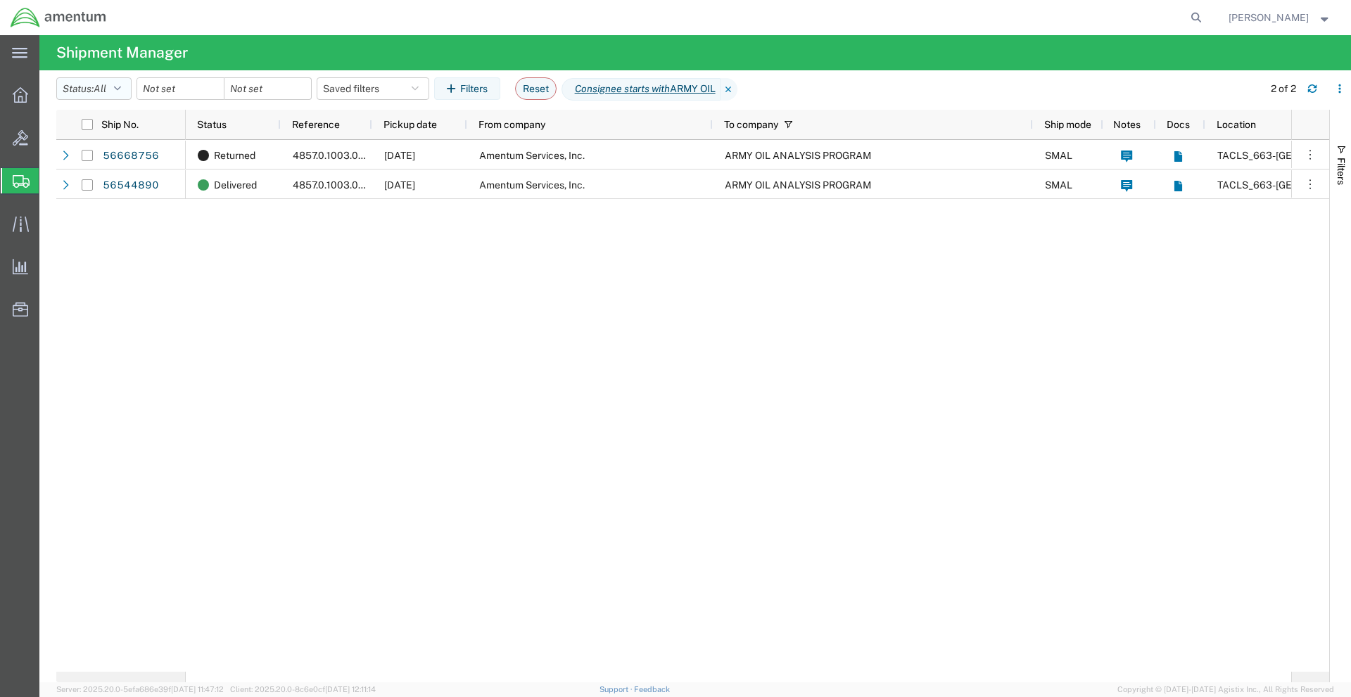
click at [71, 89] on button "Status: All" at bounding box center [93, 88] width 75 height 23
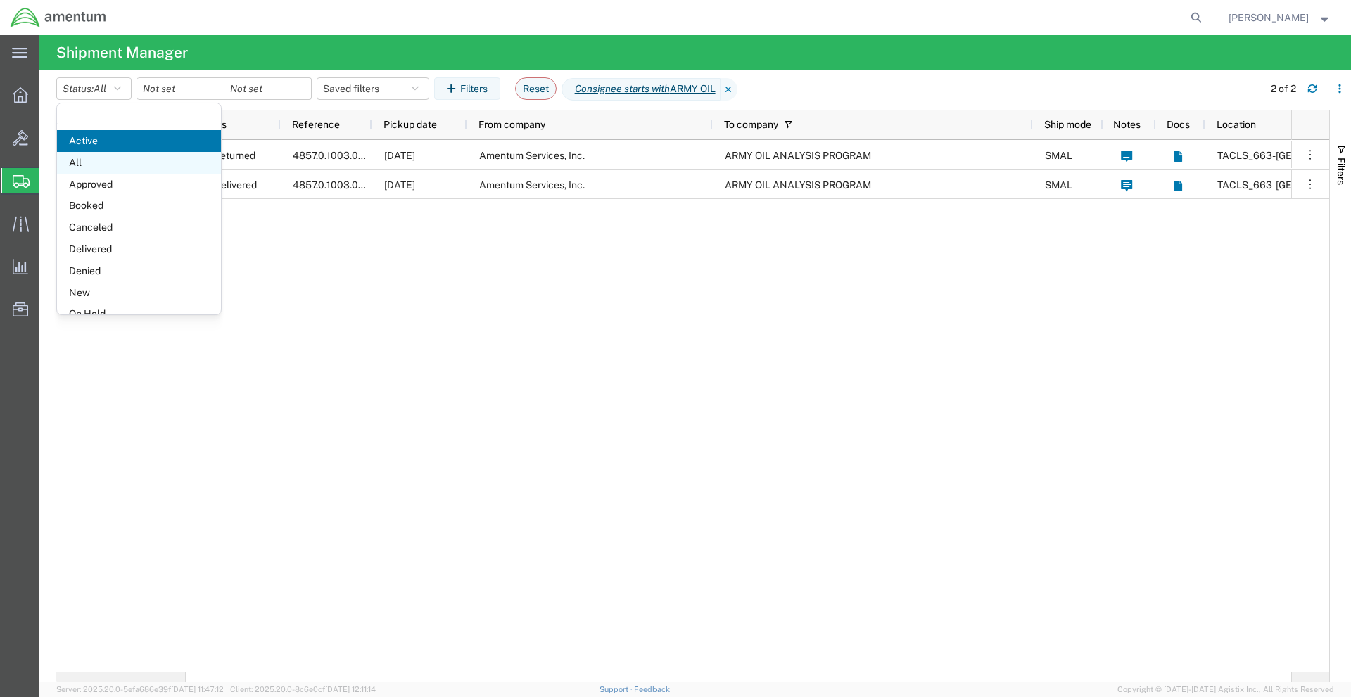
click at [118, 160] on span "All" at bounding box center [139, 163] width 164 height 22
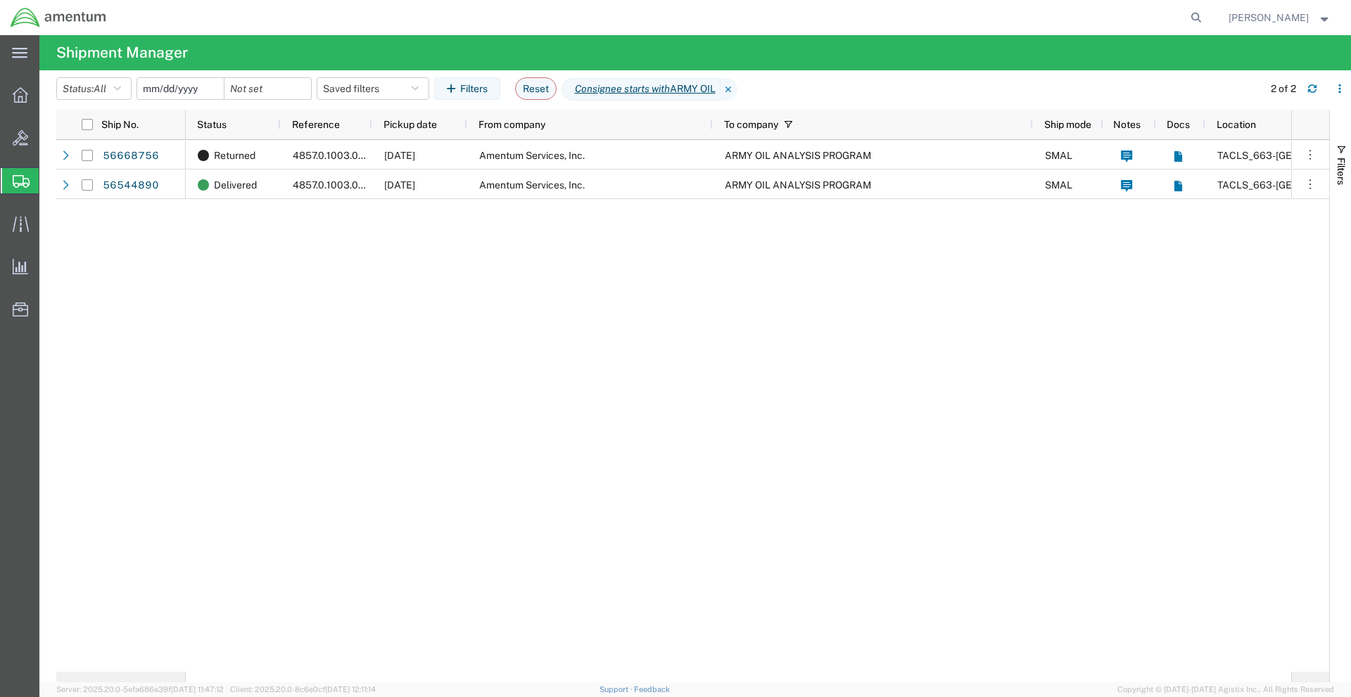
click at [181, 90] on input "date" at bounding box center [180, 88] width 87 height 21
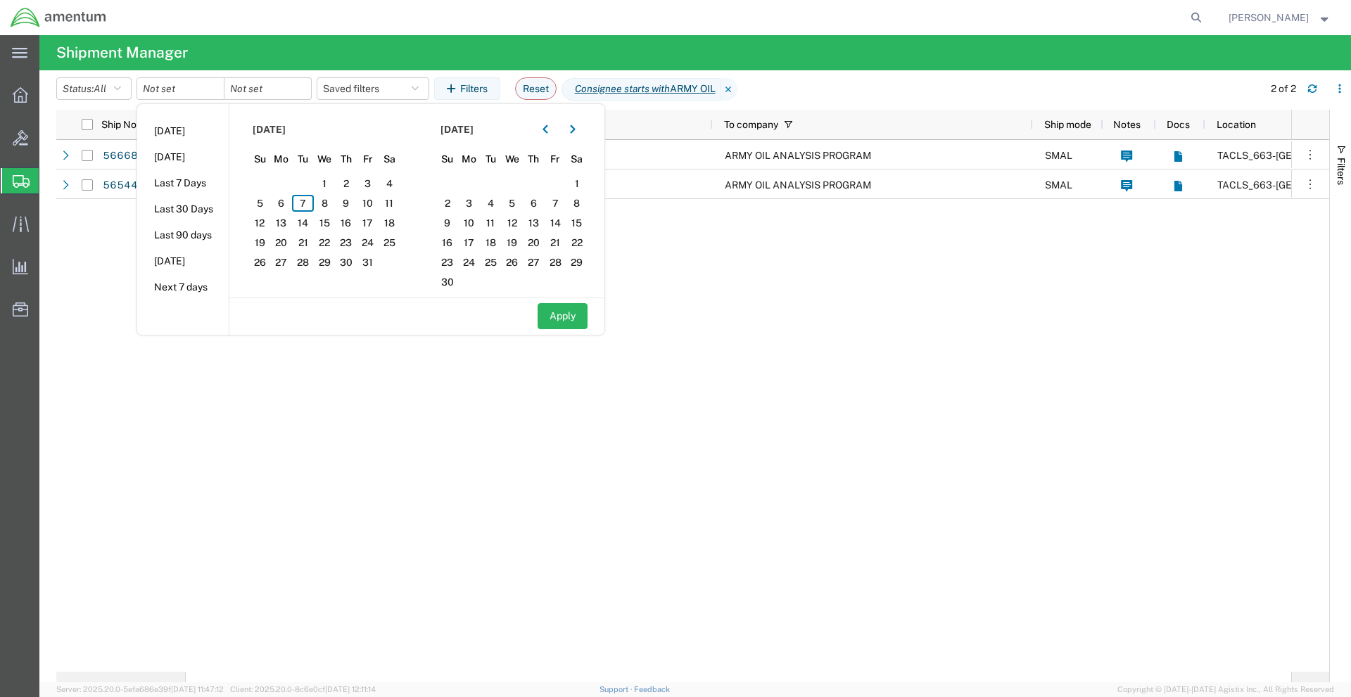
click at [286, 129] on span "[DATE]" at bounding box center [269, 129] width 33 height 15
click at [363, 569] on div "Returned 4857.0.1003.00.00.00.000.FRE [DATE] Amentum Services, Inc. ARMY OIL AN…" at bounding box center [739, 406] width 1106 height 532
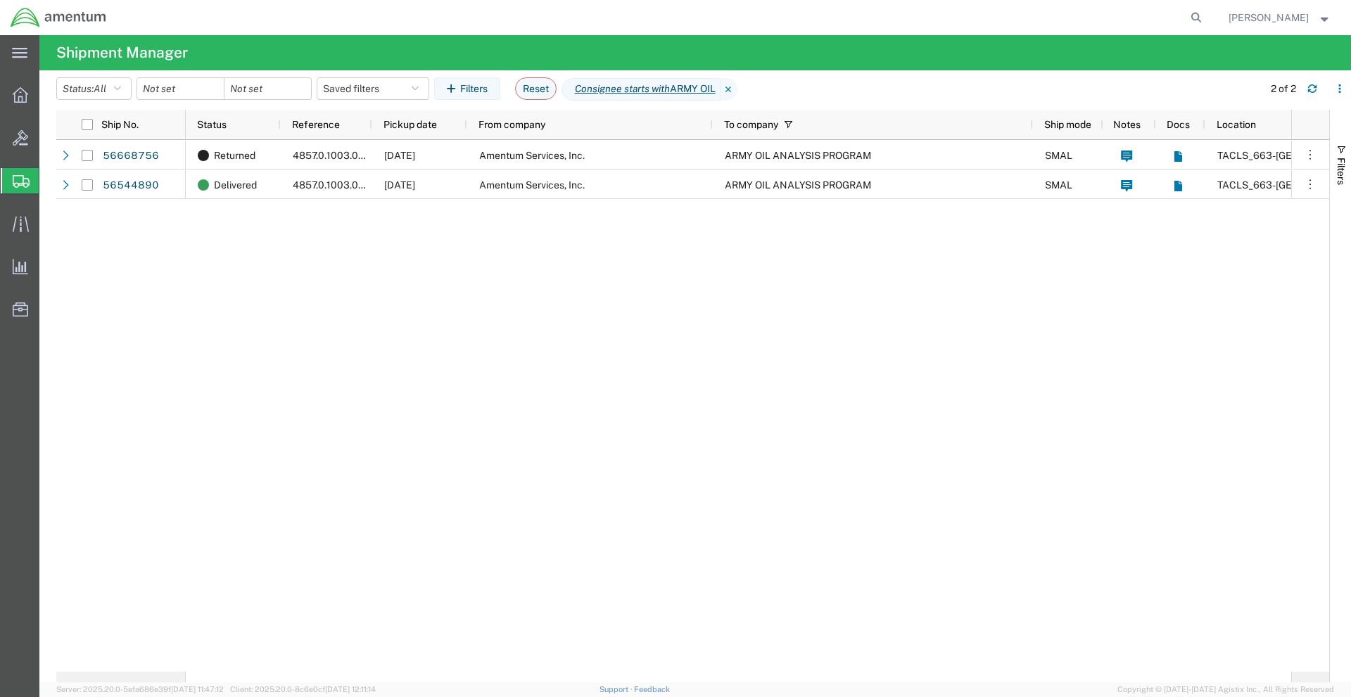
click at [272, 272] on div "Returned 4857.0.1003.00.00.00.000.FRE [DATE] Amentum Services, Inc. ARMY OIL AN…" at bounding box center [739, 406] width 1106 height 532
click at [653, 366] on div "Returned 4857.0.1003.00.00.00.000.FRE [DATE] Amentum Services, Inc. ARMY OIL AN…" at bounding box center [739, 406] width 1106 height 532
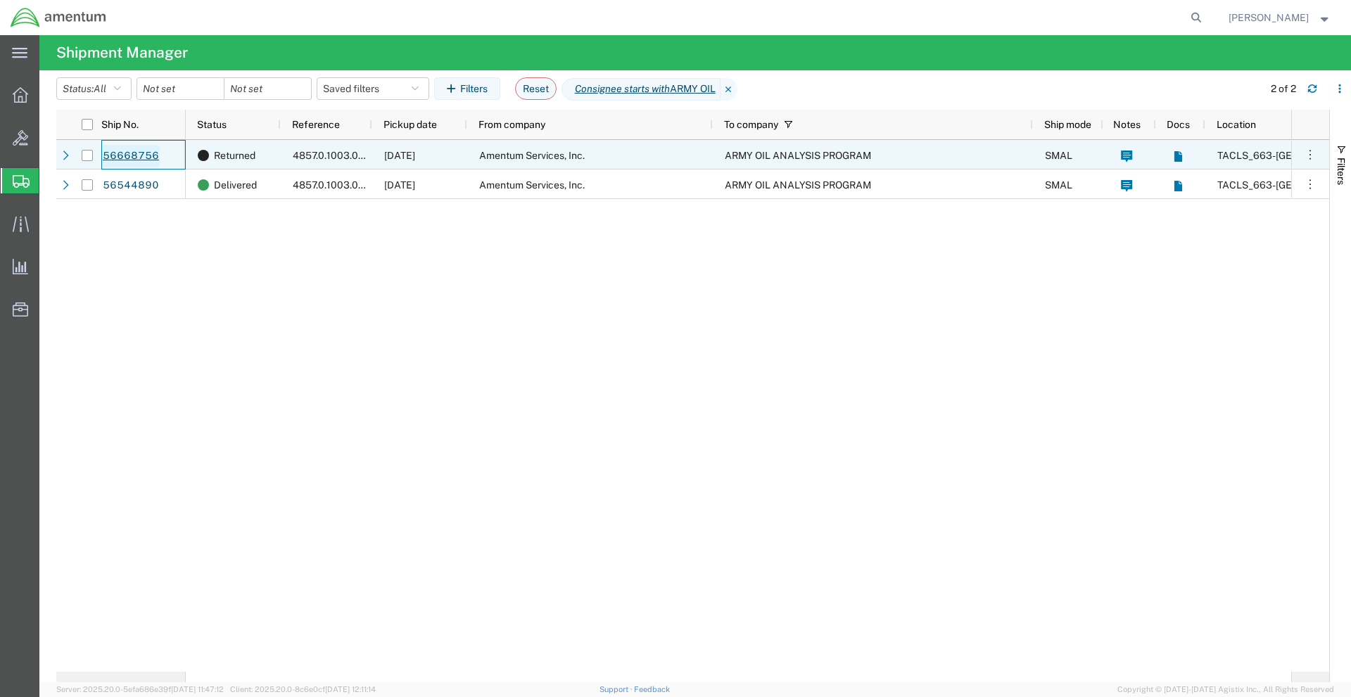
click at [118, 158] on link "56668756" at bounding box center [131, 156] width 58 height 23
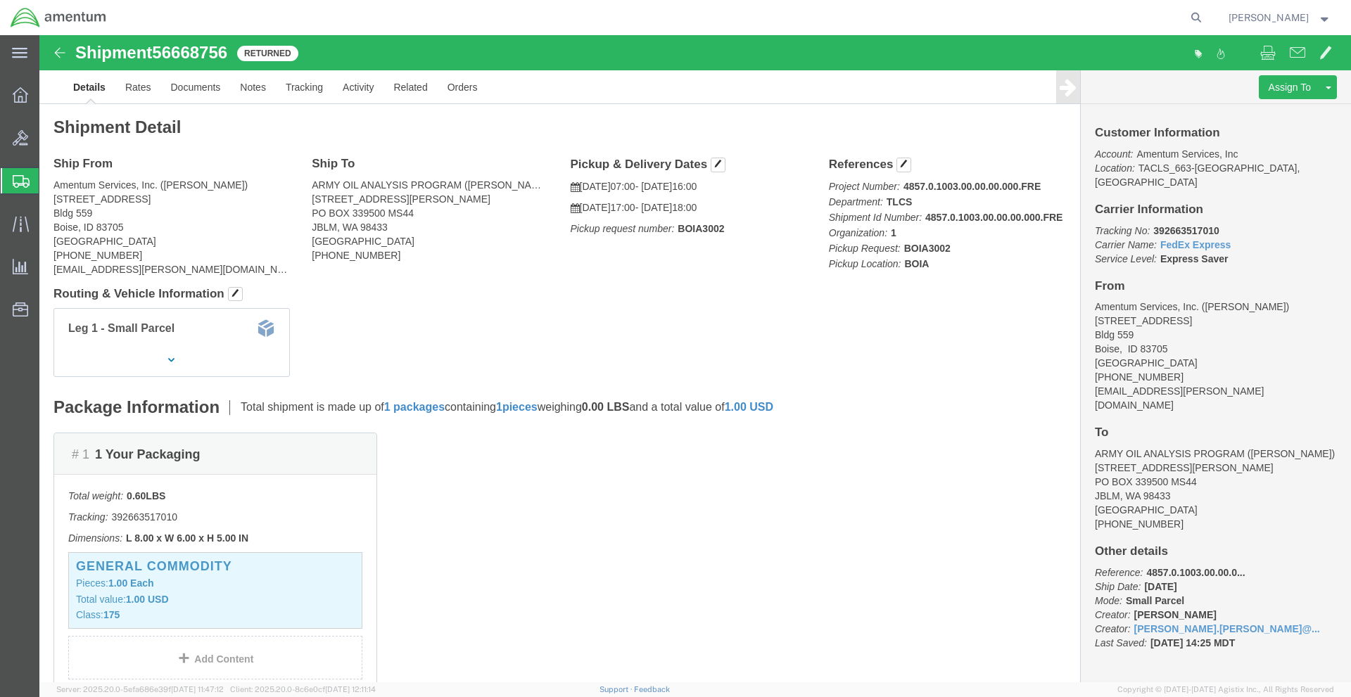
click address "ARMY OIL ANALYSIS PROGRAM ([PERSON_NAME]) [STREET_ADDRESS][PERSON_NAME] [PHONE_…"
